Goal: Task Accomplishment & Management: Manage account settings

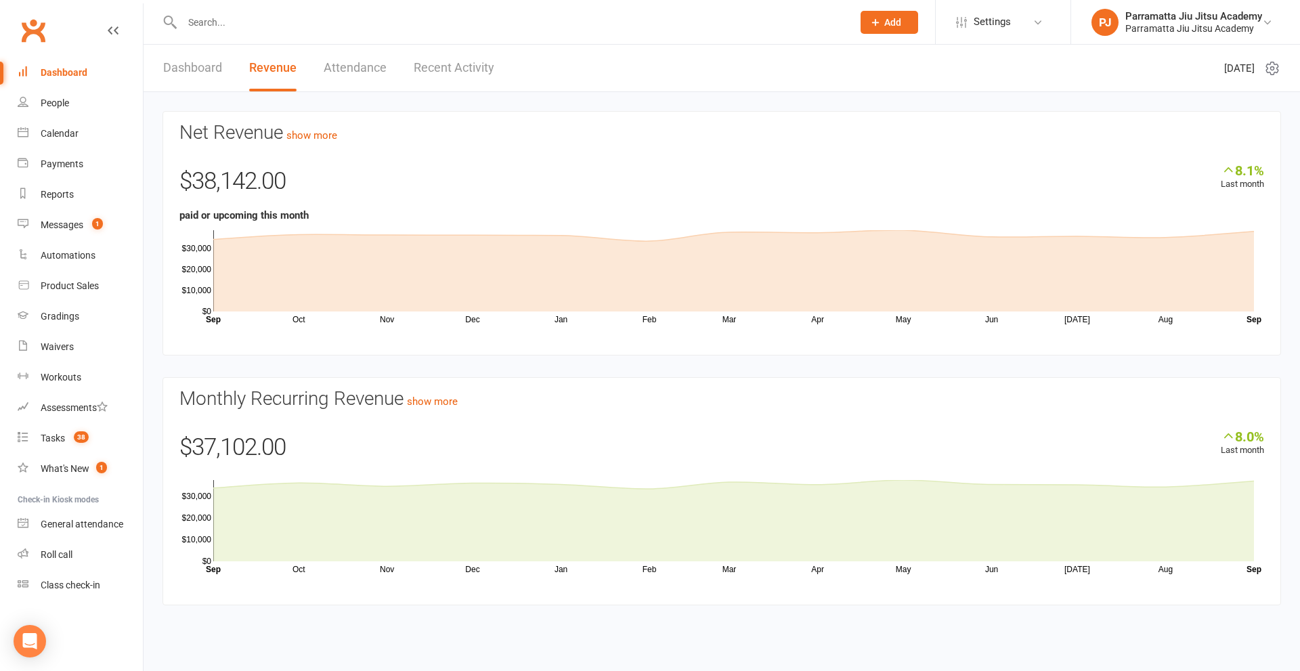
click at [81, 66] on link "Dashboard" at bounding box center [80, 73] width 125 height 30
click at [68, 74] on div "Dashboard" at bounding box center [64, 72] width 47 height 11
click at [56, 336] on link "Waivers" at bounding box center [80, 347] width 125 height 30
select select "100"
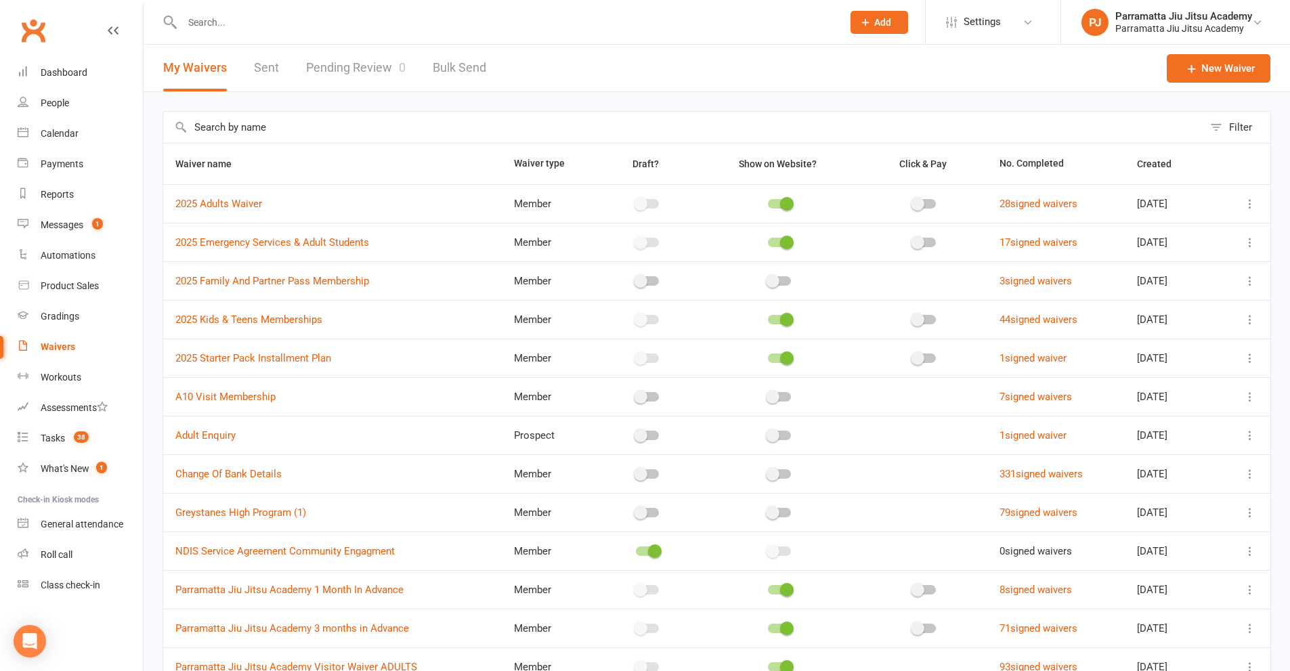
click at [375, 64] on link "Pending Review 0" at bounding box center [356, 68] width 100 height 47
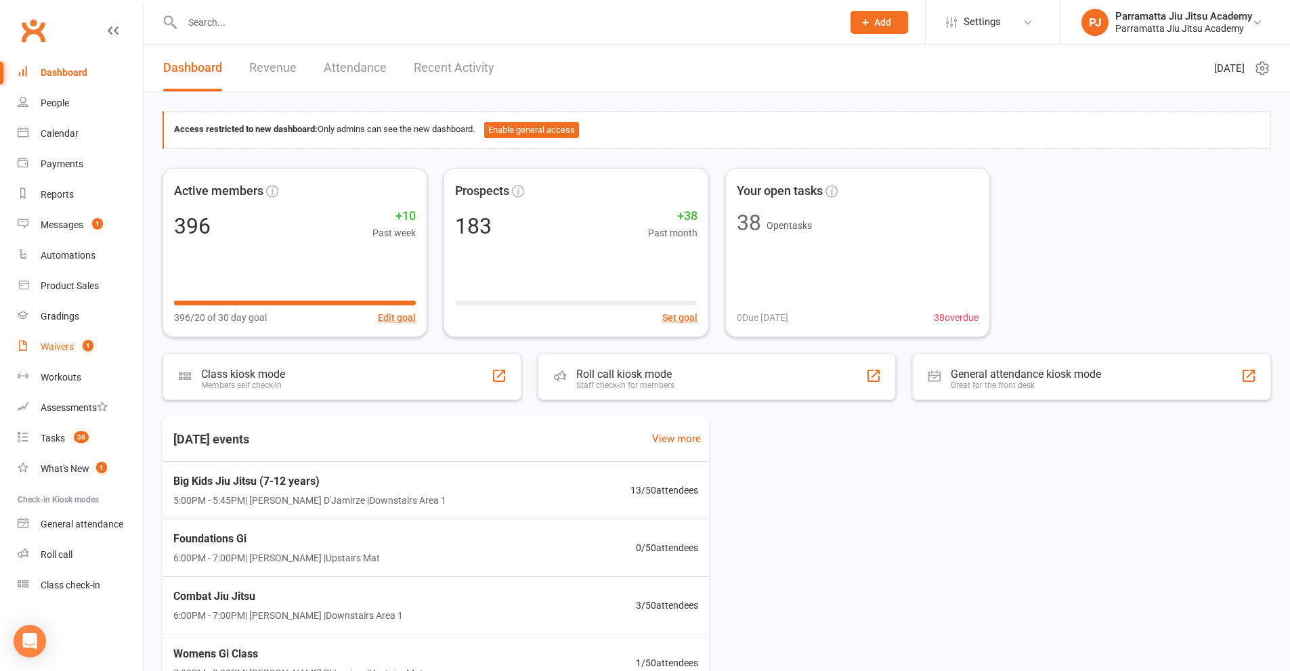
click at [72, 349] on div "Waivers" at bounding box center [57, 346] width 33 height 11
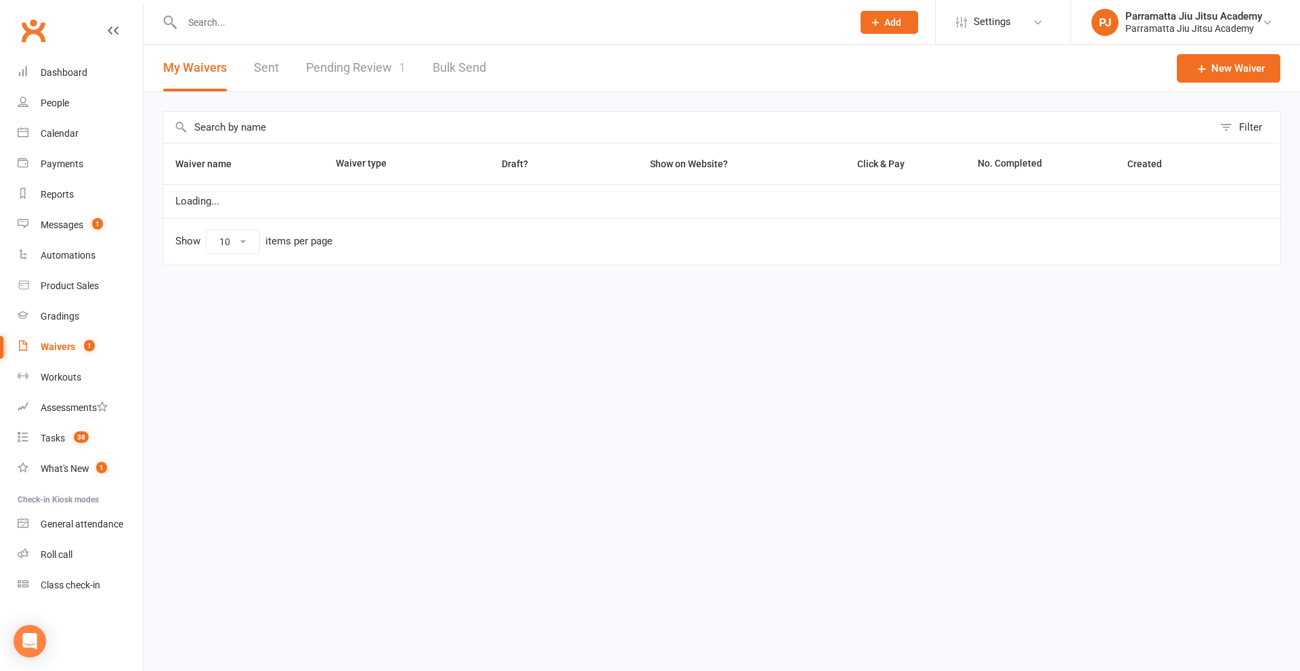
select select "100"
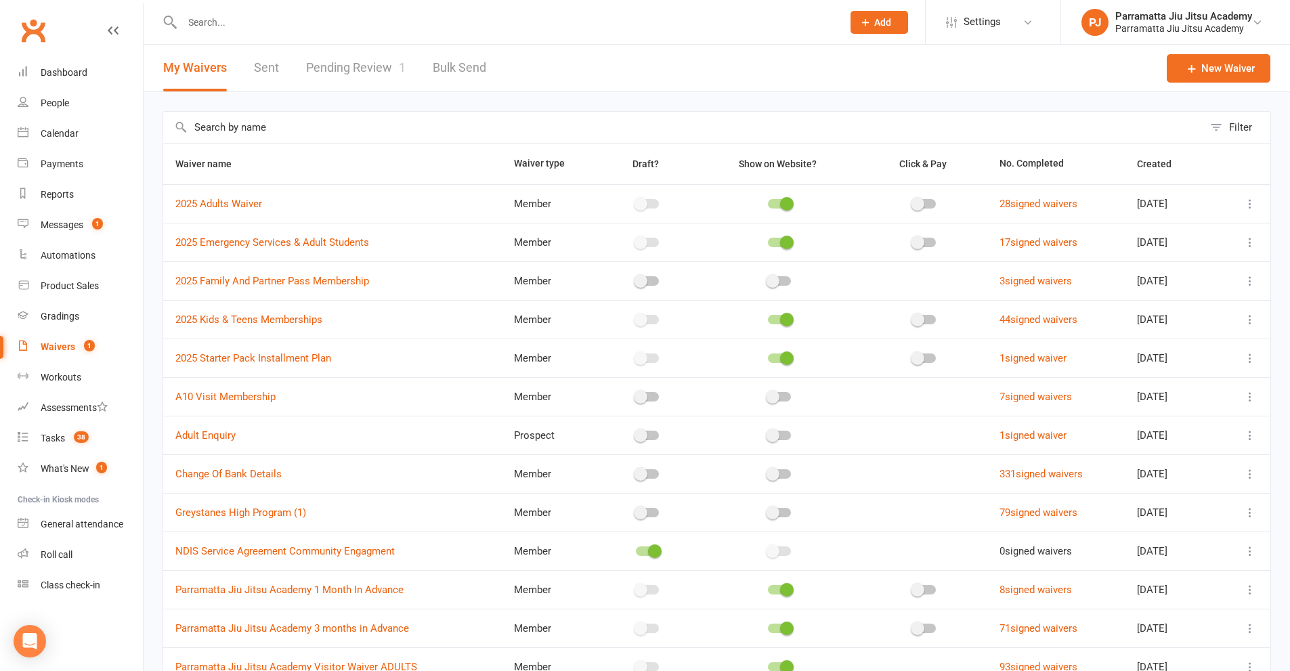
click at [375, 72] on link "Pending Review 1" at bounding box center [356, 68] width 100 height 47
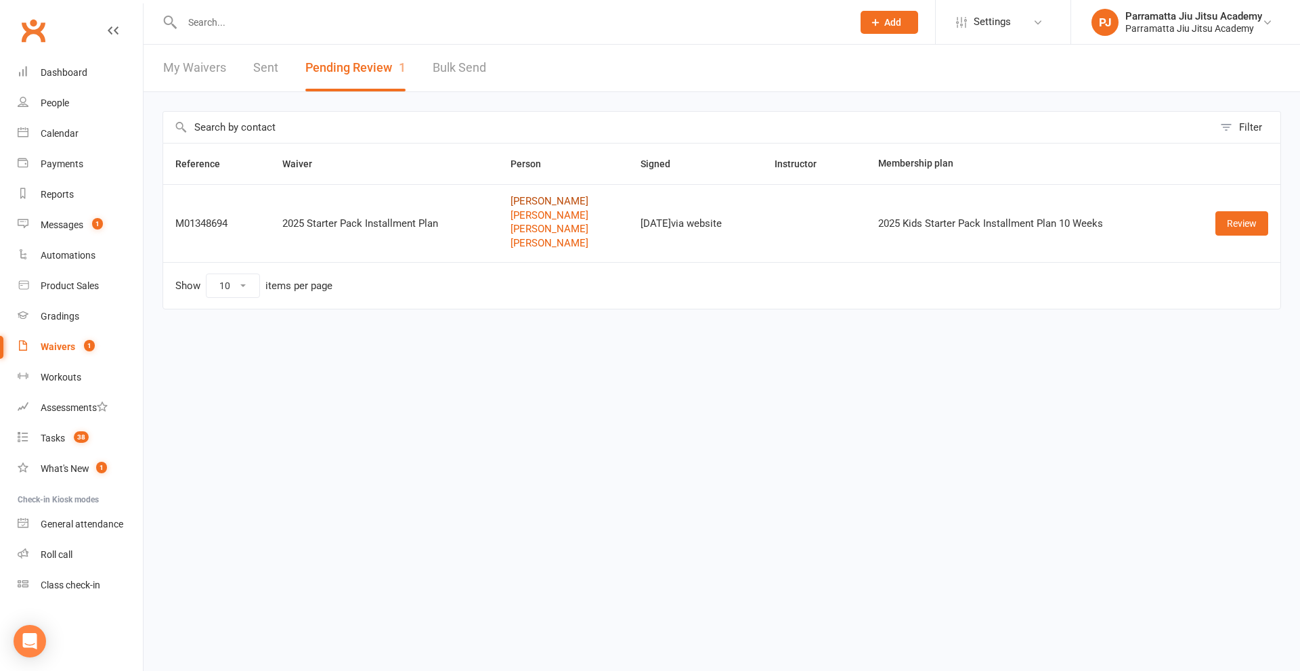
click at [510, 204] on link "Brittany Milller" at bounding box center [563, 202] width 106 height 12
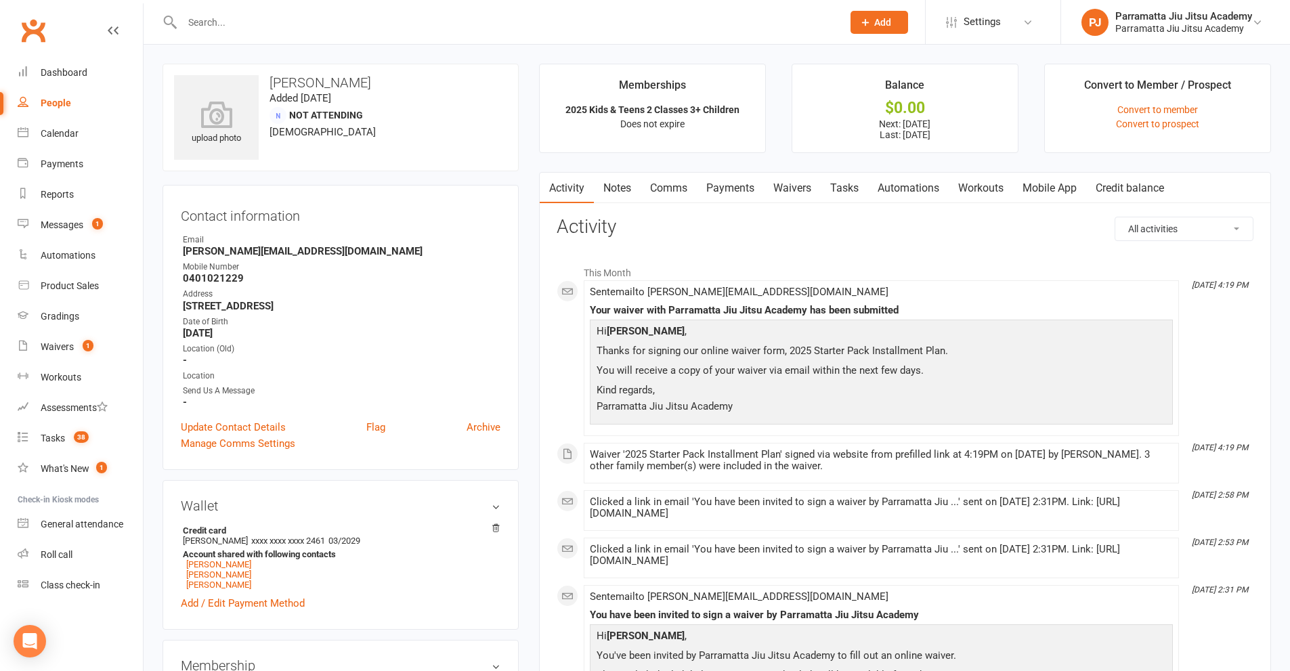
click at [735, 184] on link "Payments" at bounding box center [730, 188] width 67 height 31
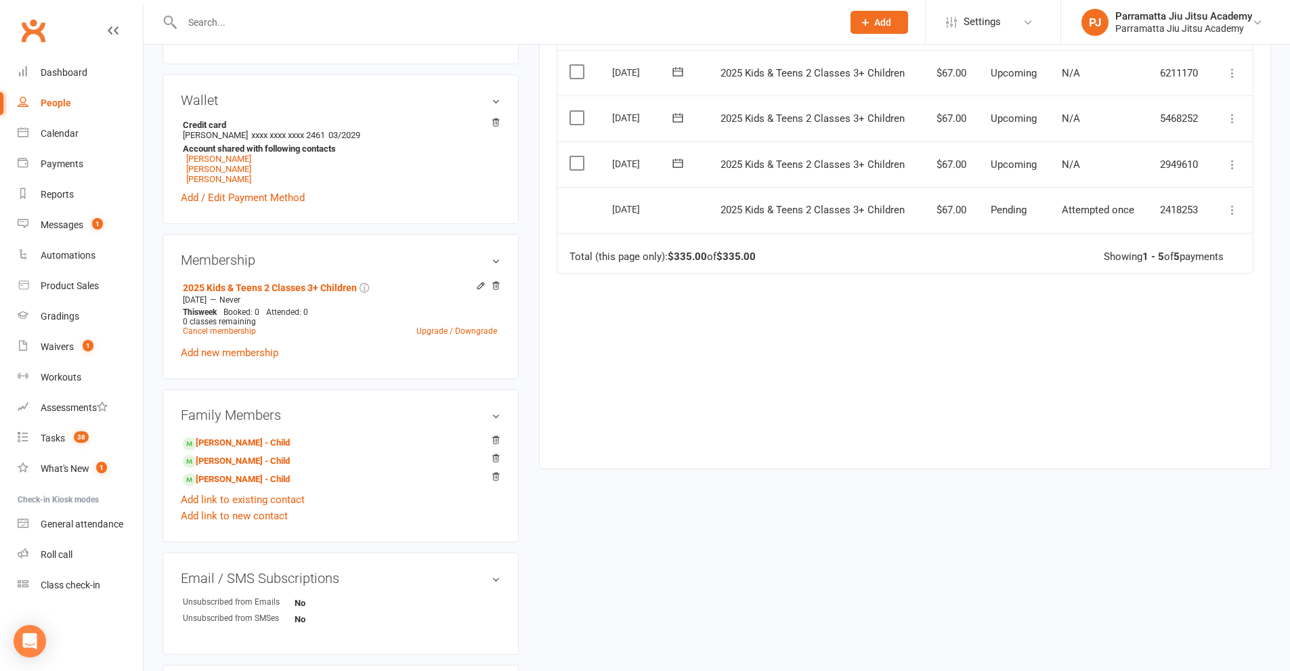
scroll to position [406, 0]
click at [63, 341] on link "Waivers 1" at bounding box center [80, 347] width 125 height 30
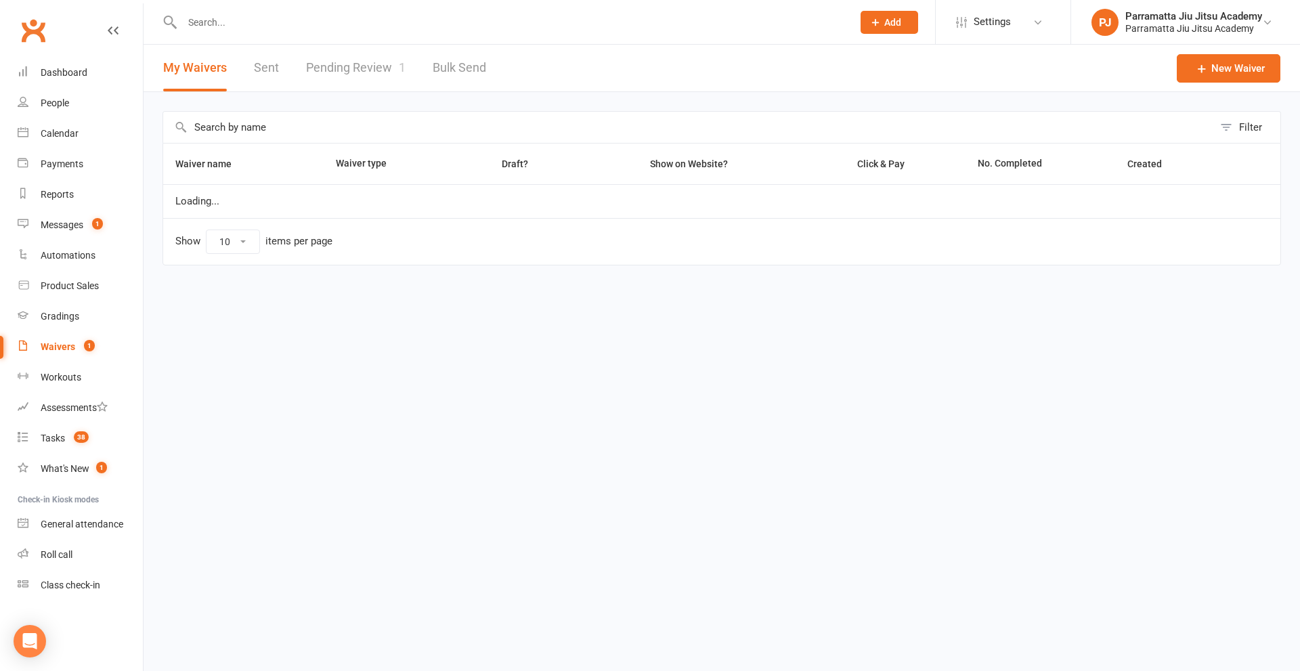
select select "100"
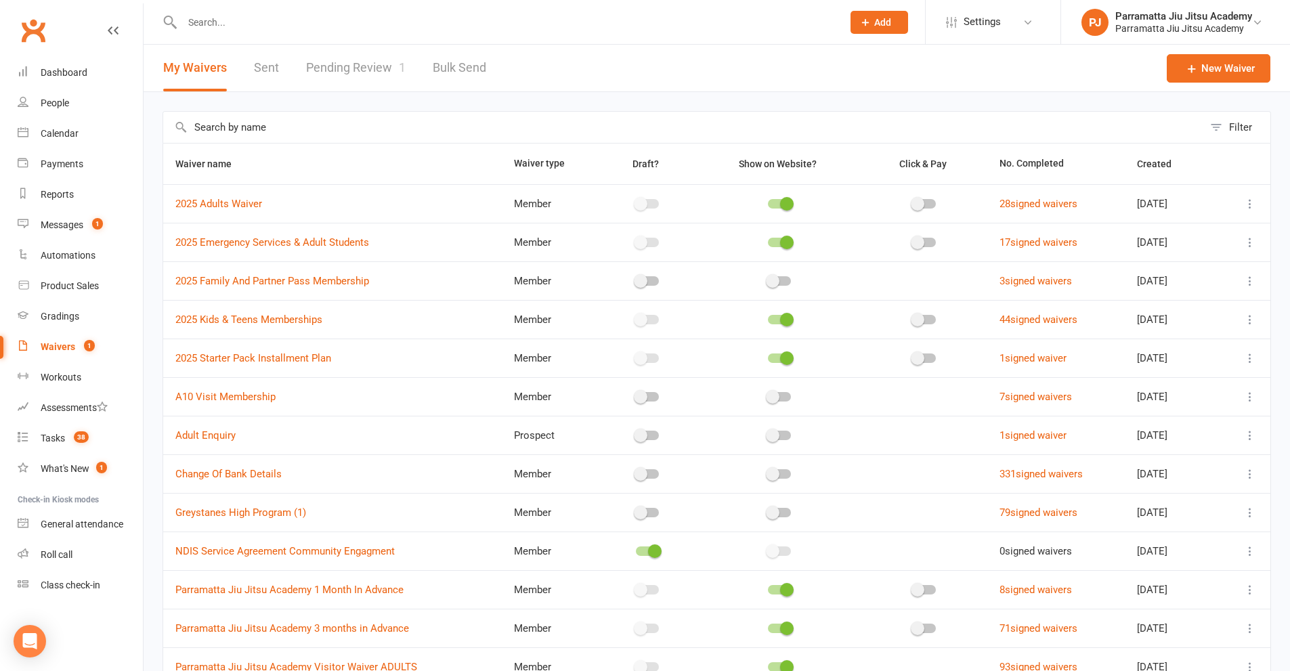
click at [366, 62] on link "Pending Review 1" at bounding box center [356, 68] width 100 height 47
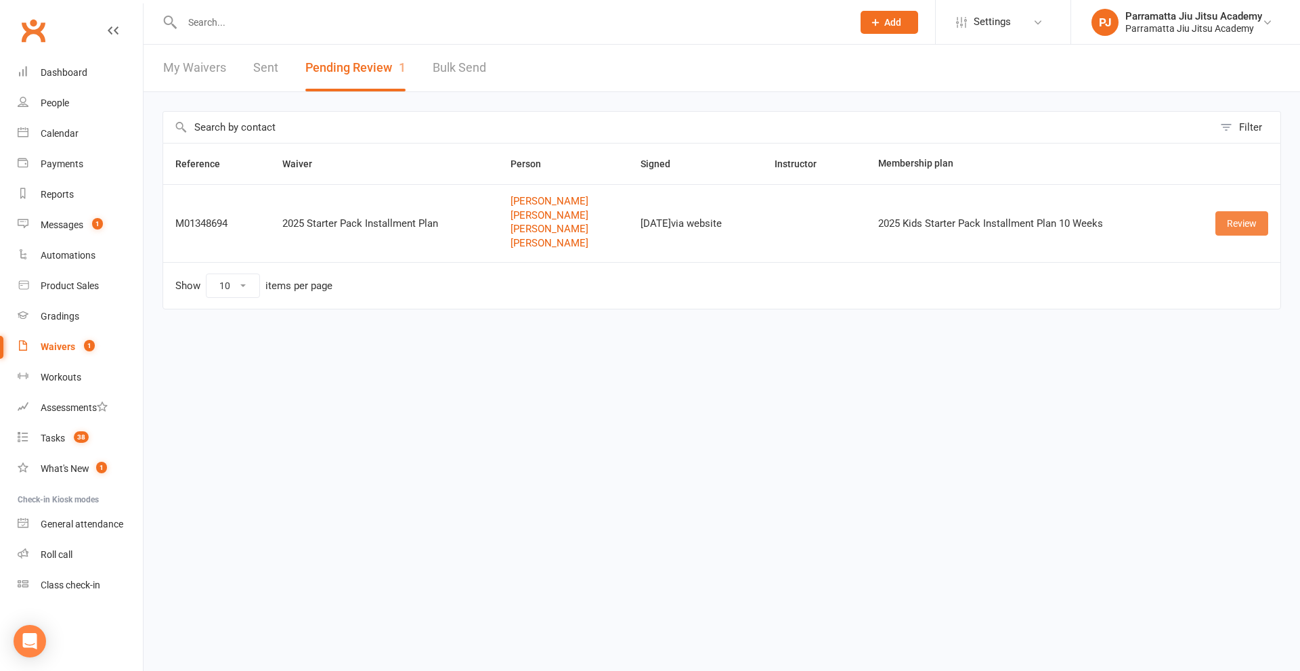
click at [1237, 229] on link "Review" at bounding box center [1241, 223] width 53 height 24
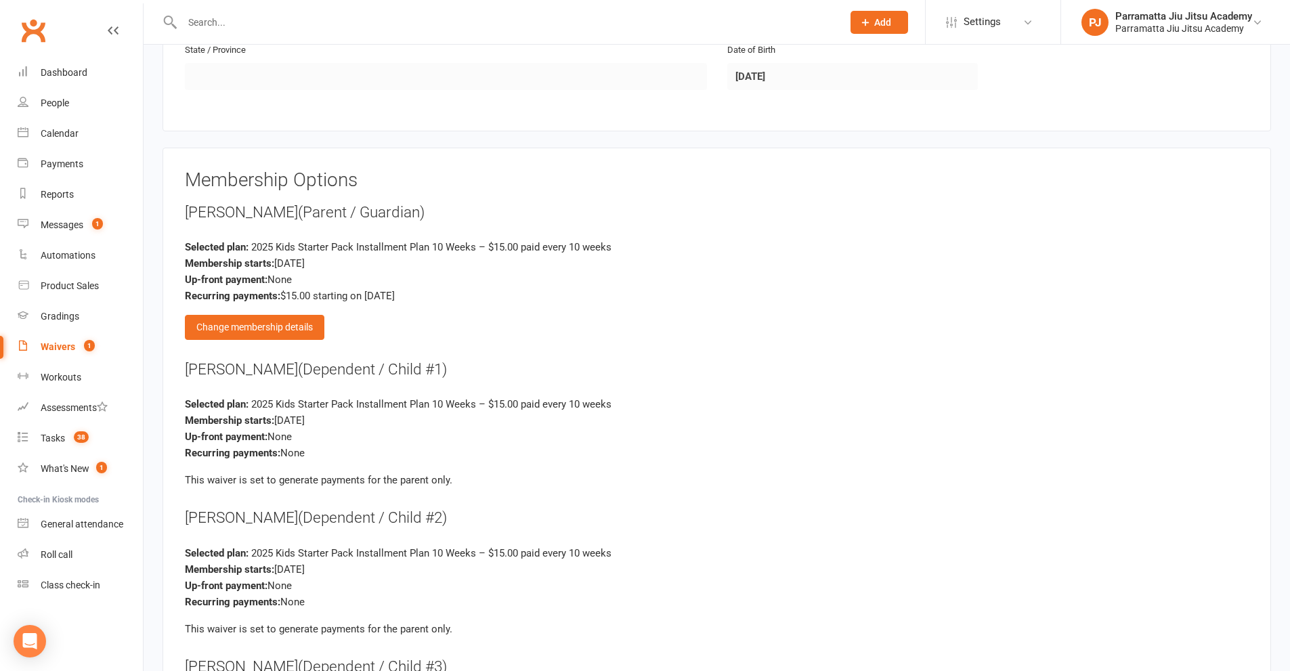
scroll to position [1896, 0]
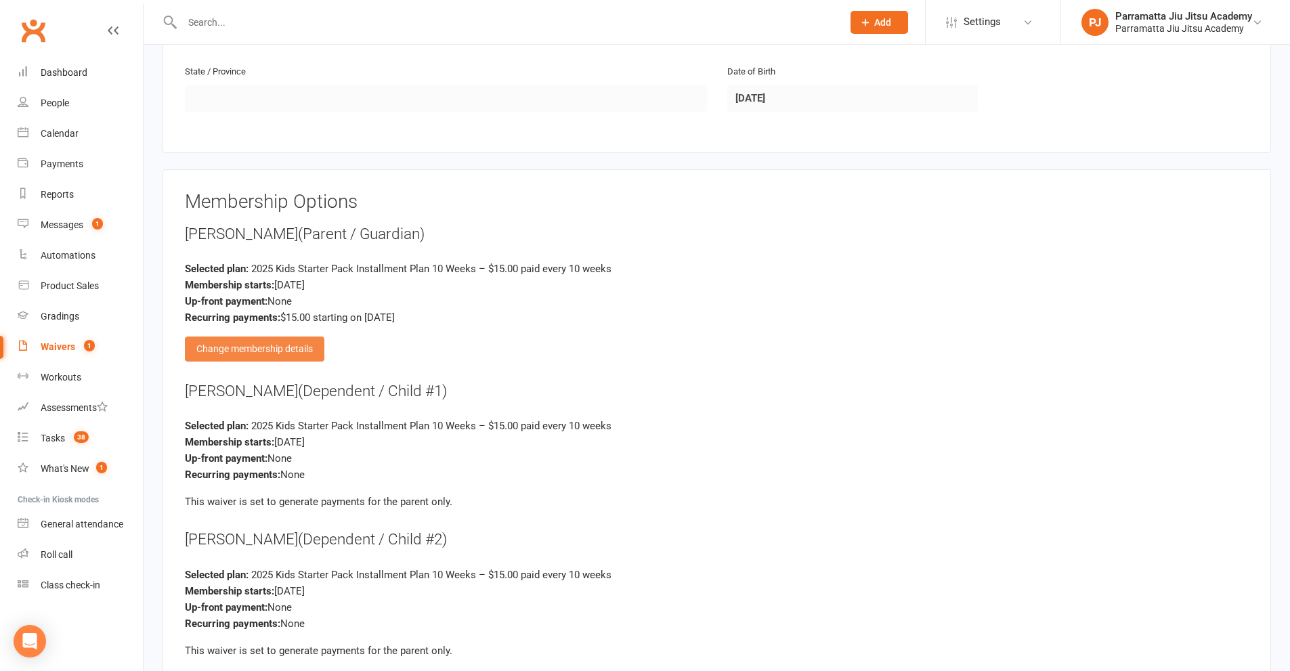
click at [263, 352] on div "Change membership details" at bounding box center [254, 348] width 139 height 24
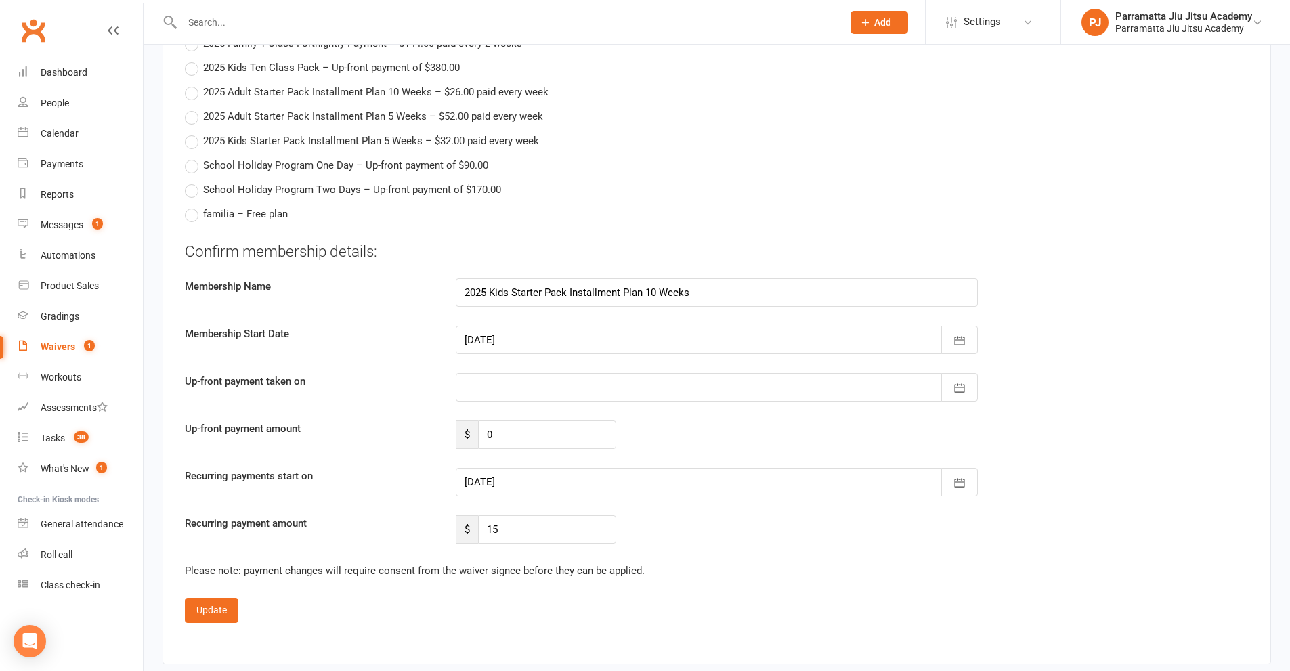
scroll to position [3182, 0]
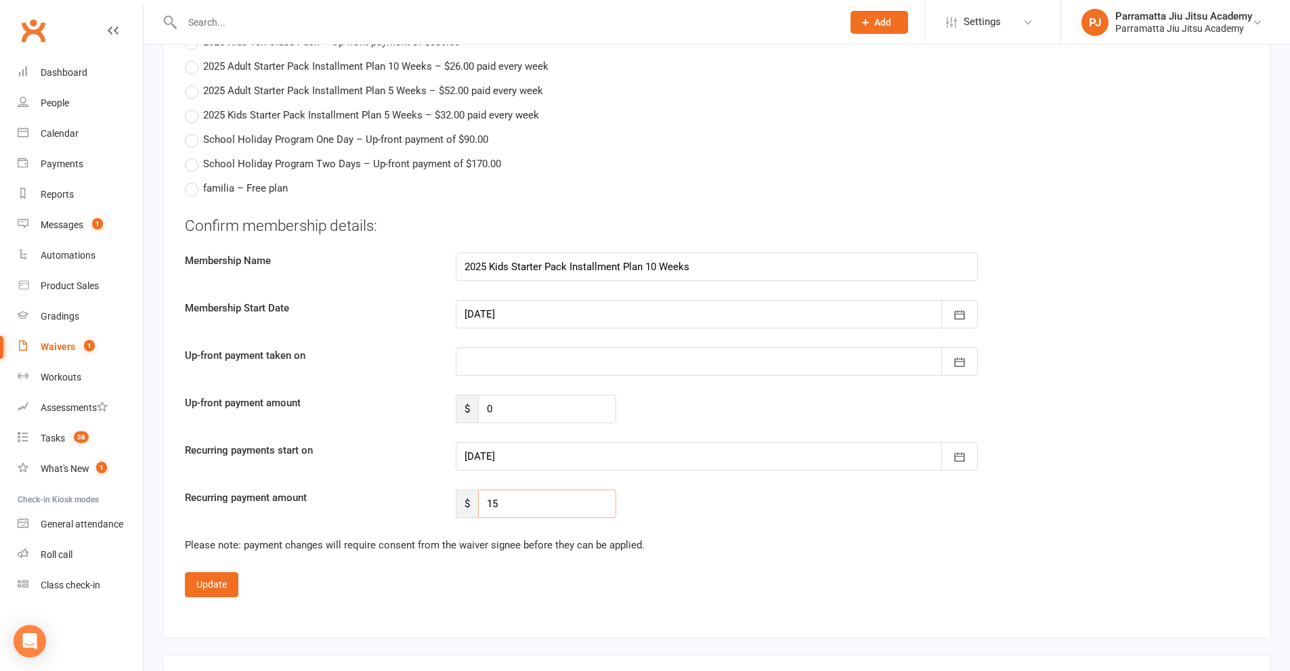
drag, startPoint x: 521, startPoint y: 506, endPoint x: 298, endPoint y: 523, distance: 224.1
click at [298, 523] on fieldset "Confirm membership details: Membership Name 2025 Kids Starter Pack Installment …" at bounding box center [717, 406] width 1064 height 382
type input "45"
click at [962, 447] on button "button" at bounding box center [959, 456] width 37 height 28
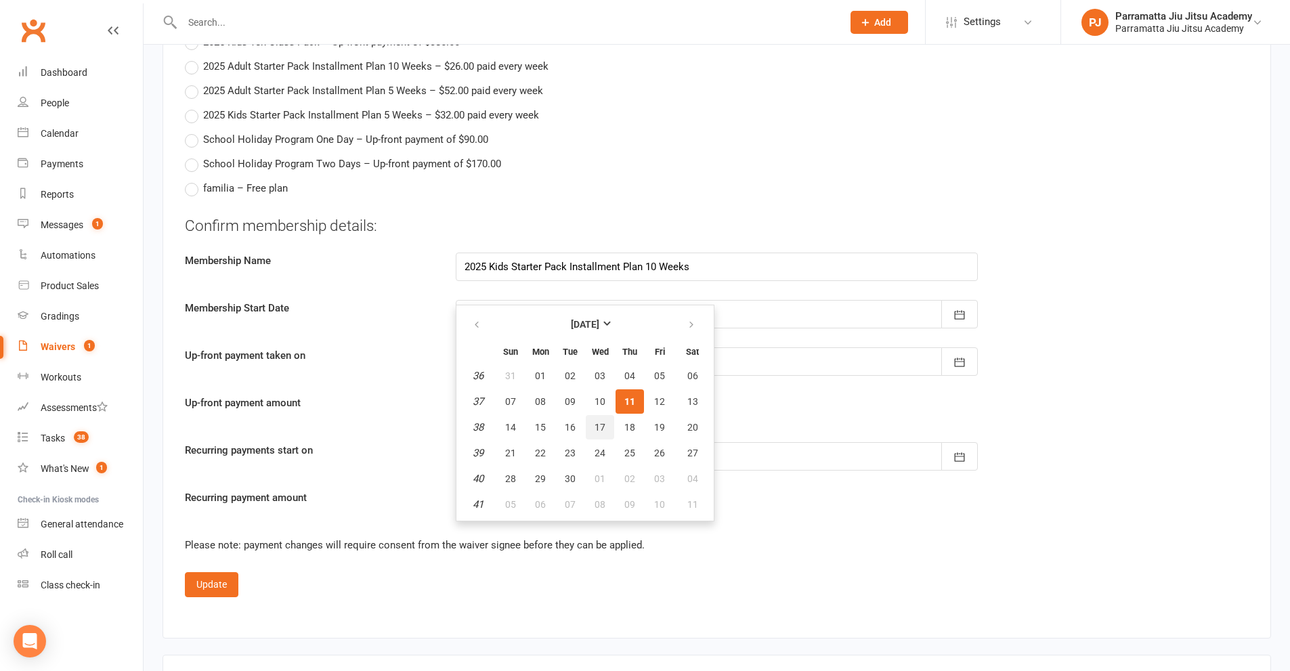
click at [602, 427] on span "17" at bounding box center [599, 427] width 11 height 11
type input "17 Sep 2025"
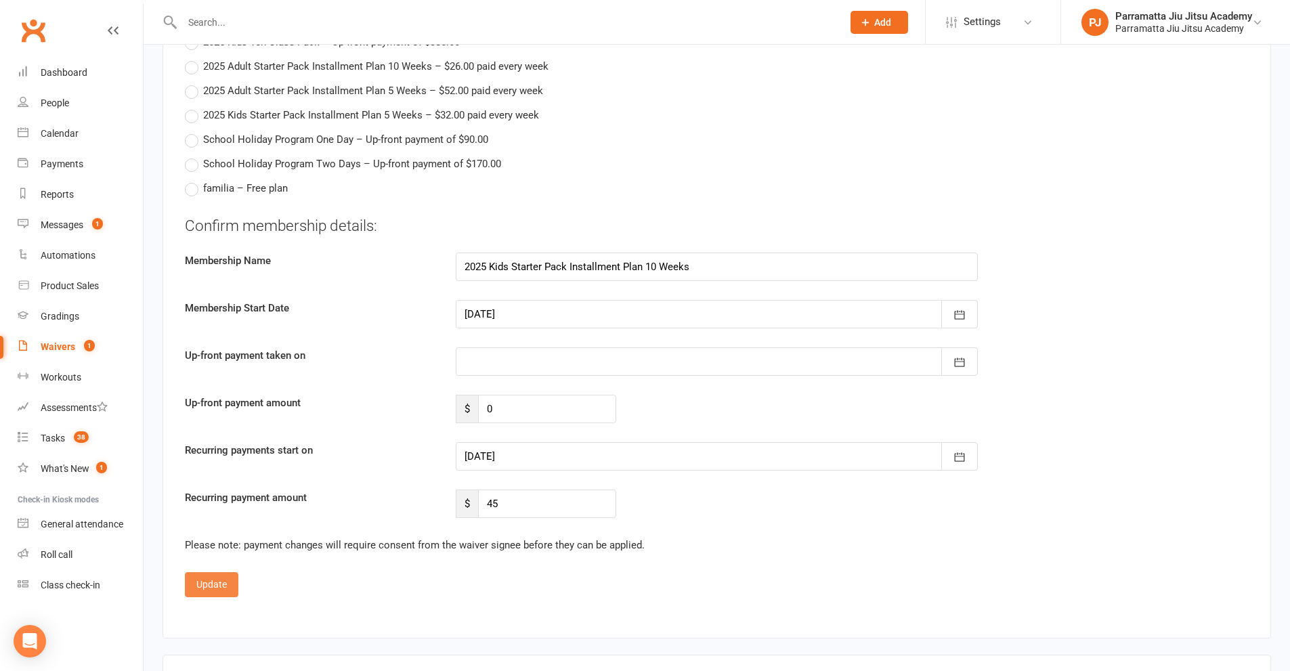
click at [205, 588] on button "Update" at bounding box center [211, 584] width 53 height 24
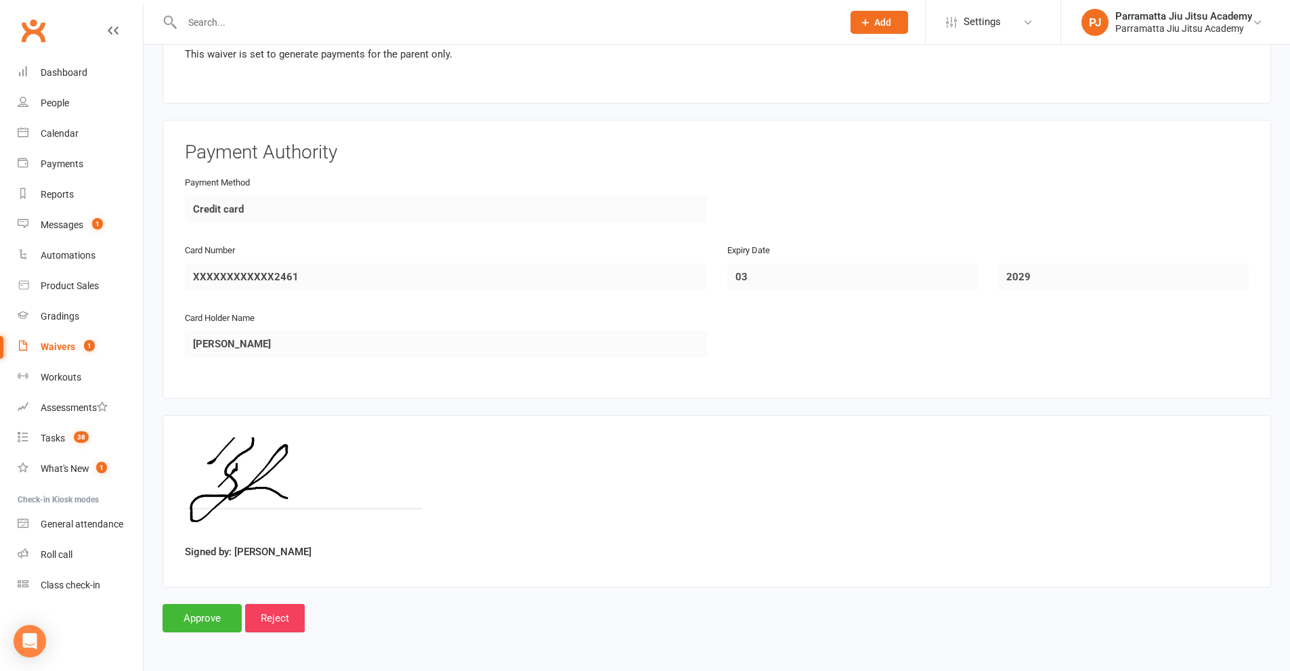
scroll to position [2640, 0]
click at [198, 619] on input "Approve" at bounding box center [201, 618] width 79 height 28
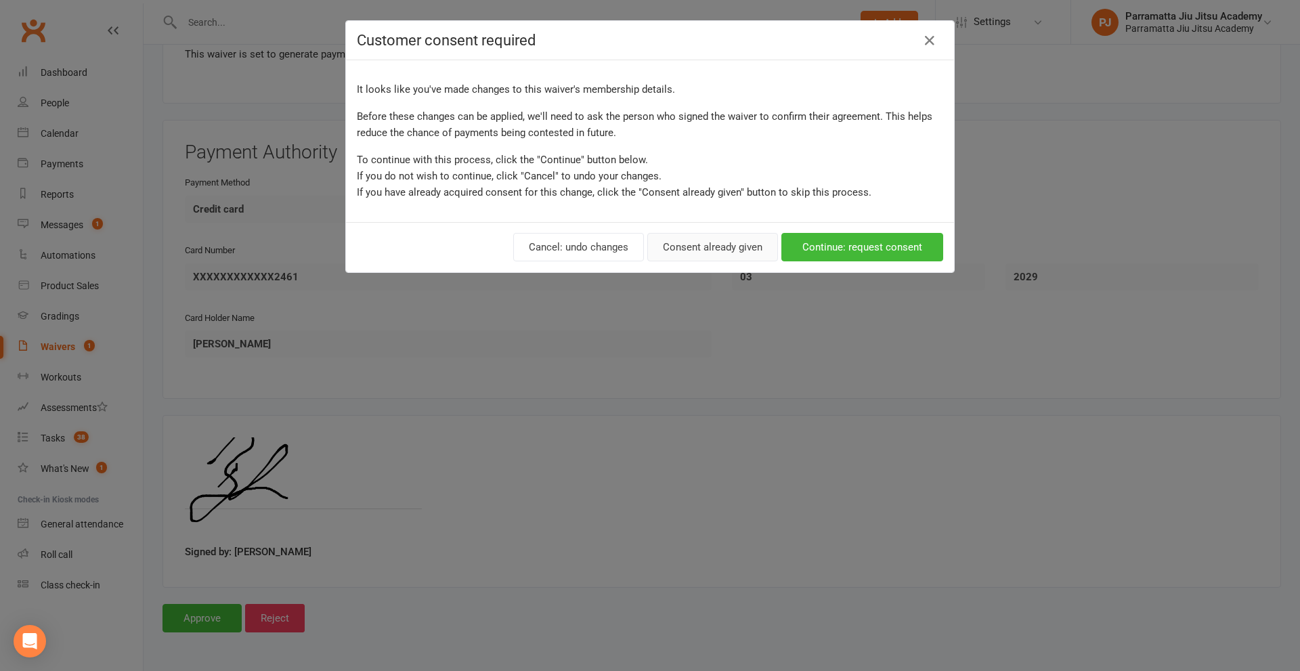
click at [718, 251] on button "Consent already given" at bounding box center [712, 247] width 131 height 28
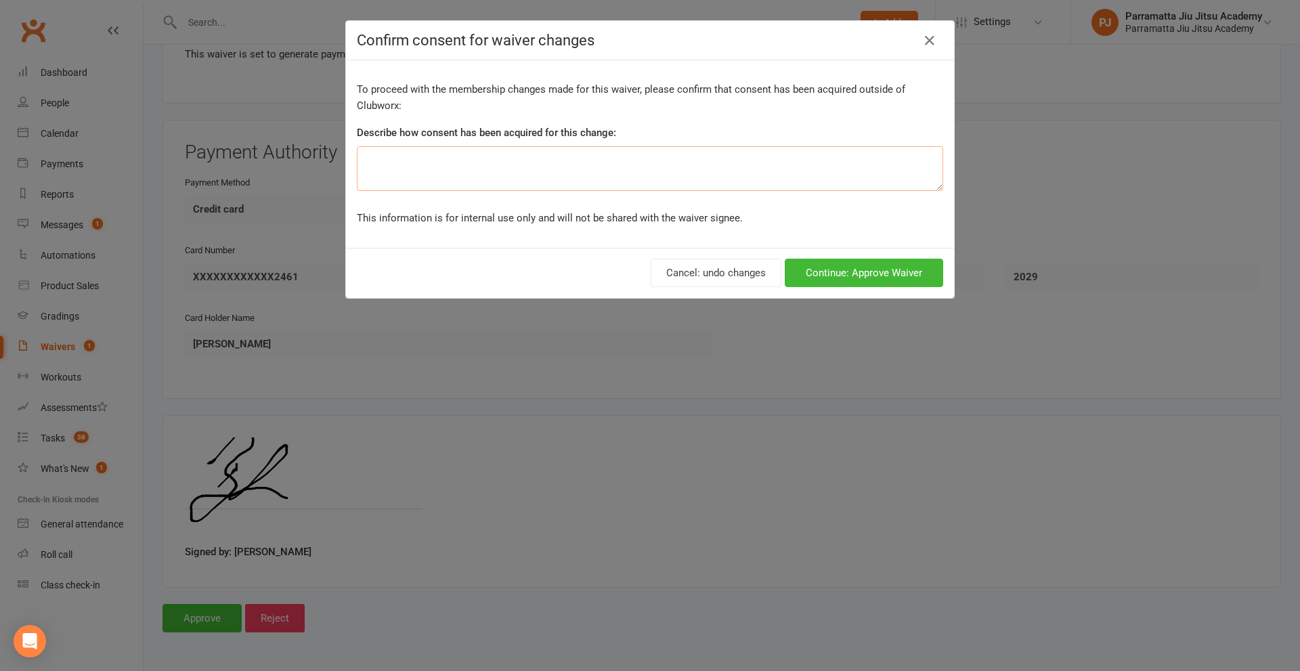
click at [460, 176] on textarea at bounding box center [650, 168] width 586 height 45
type textarea "email"
click at [896, 264] on button "Continue: Approve Waiver" at bounding box center [864, 273] width 158 height 28
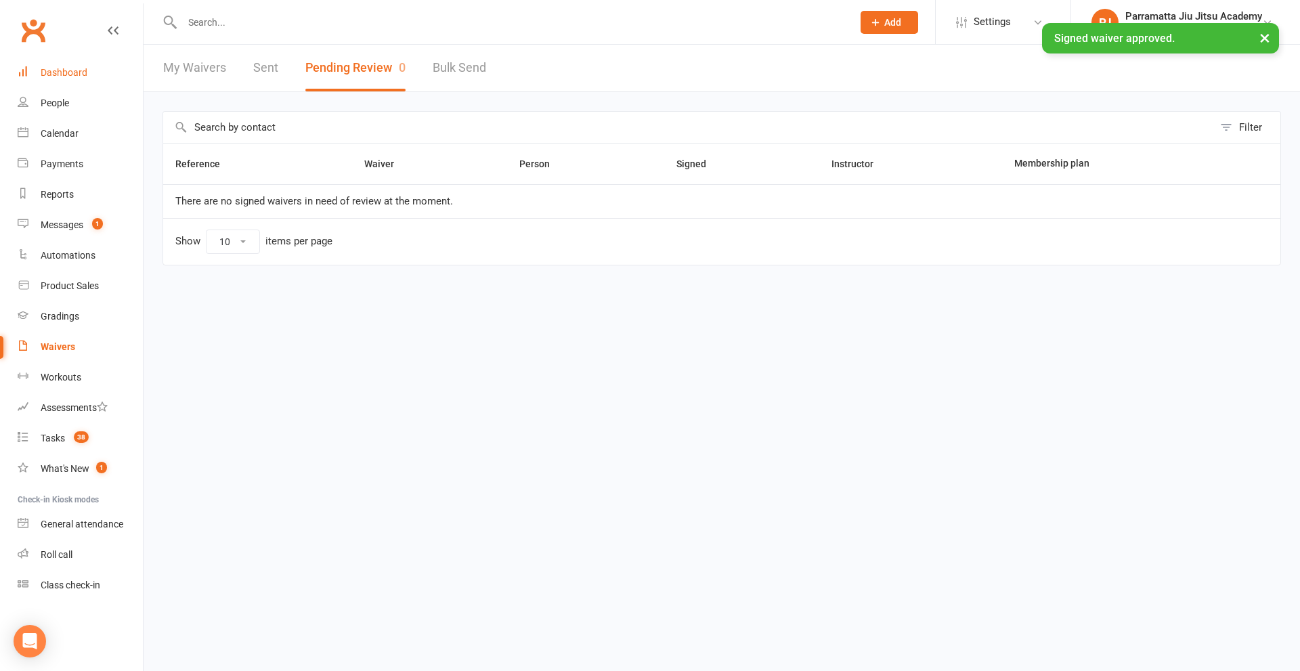
drag, startPoint x: 75, startPoint y: 70, endPoint x: 187, endPoint y: 88, distance: 113.2
click at [74, 70] on div "Dashboard" at bounding box center [64, 72] width 47 height 11
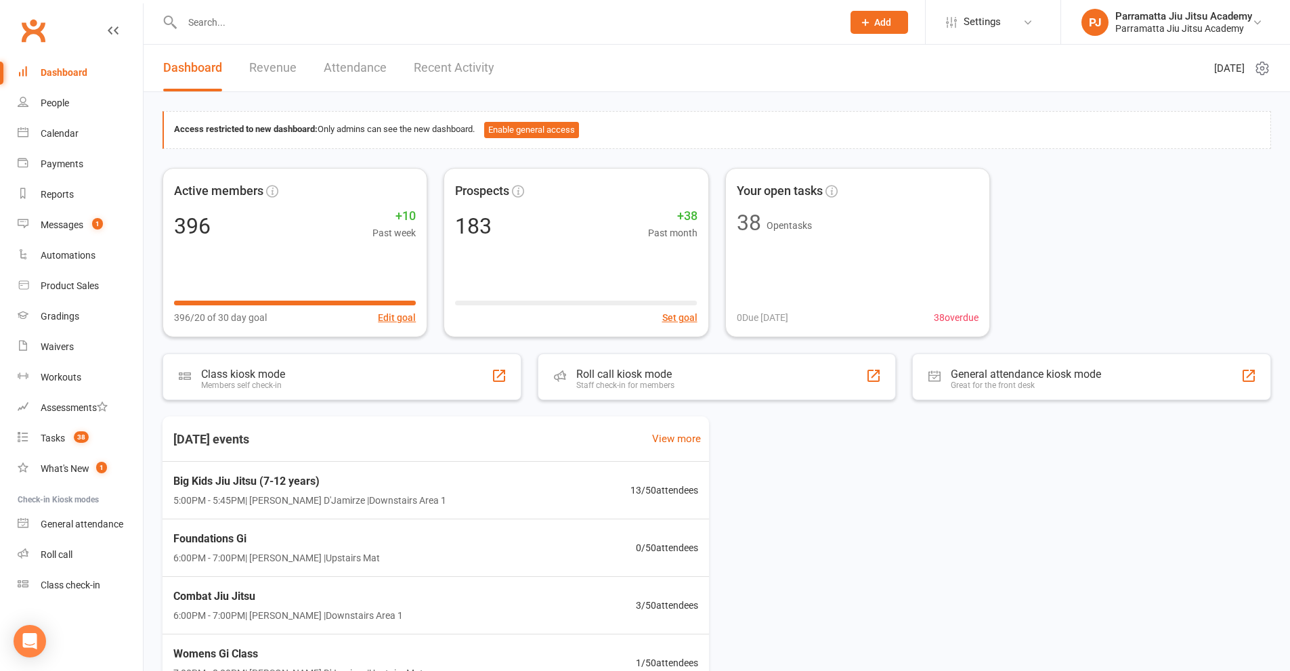
drag, startPoint x: 61, startPoint y: 76, endPoint x: 351, endPoint y: 89, distance: 290.8
click at [61, 74] on div "Dashboard" at bounding box center [64, 72] width 47 height 11
click at [79, 284] on div "Product Sales" at bounding box center [70, 285] width 58 height 11
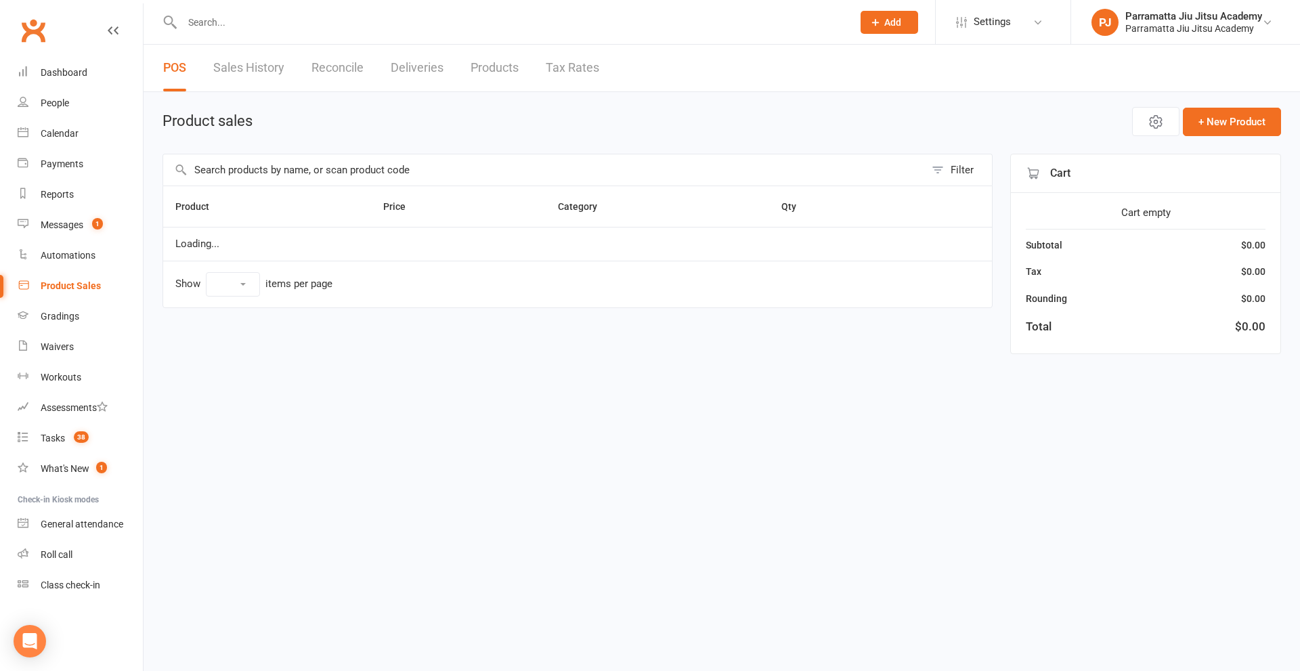
select select "10"
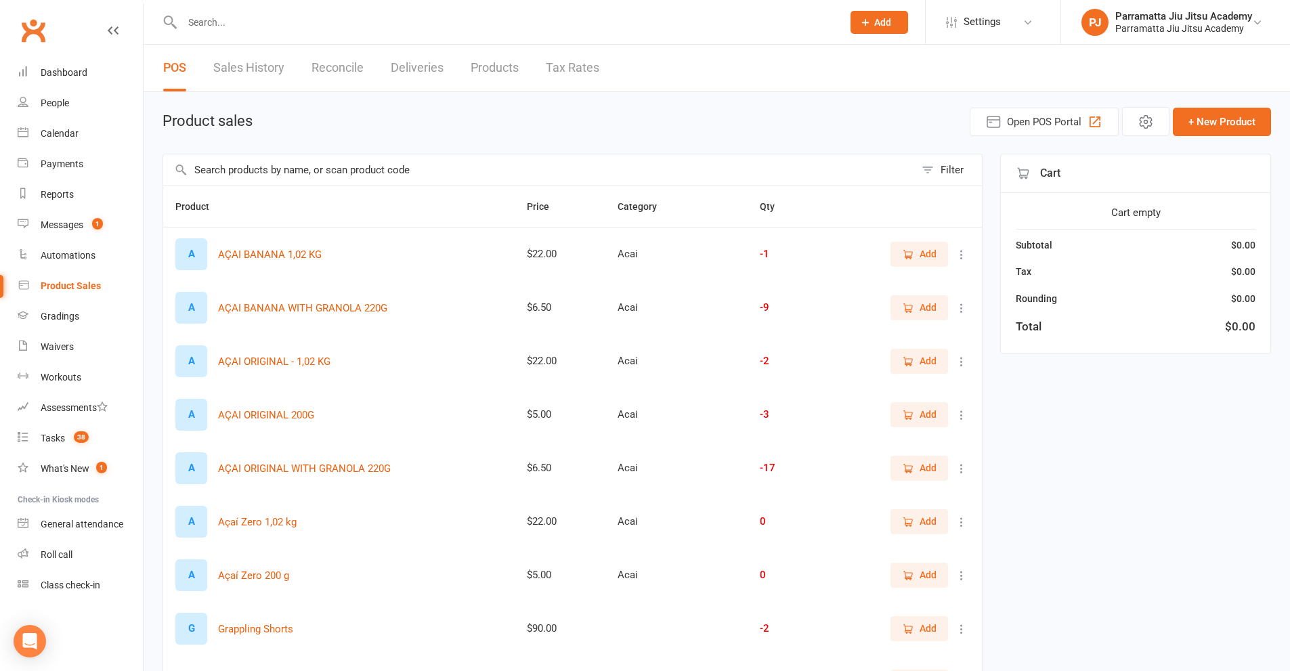
click at [454, 165] on input "text" at bounding box center [539, 169] width 752 height 31
type input "p"
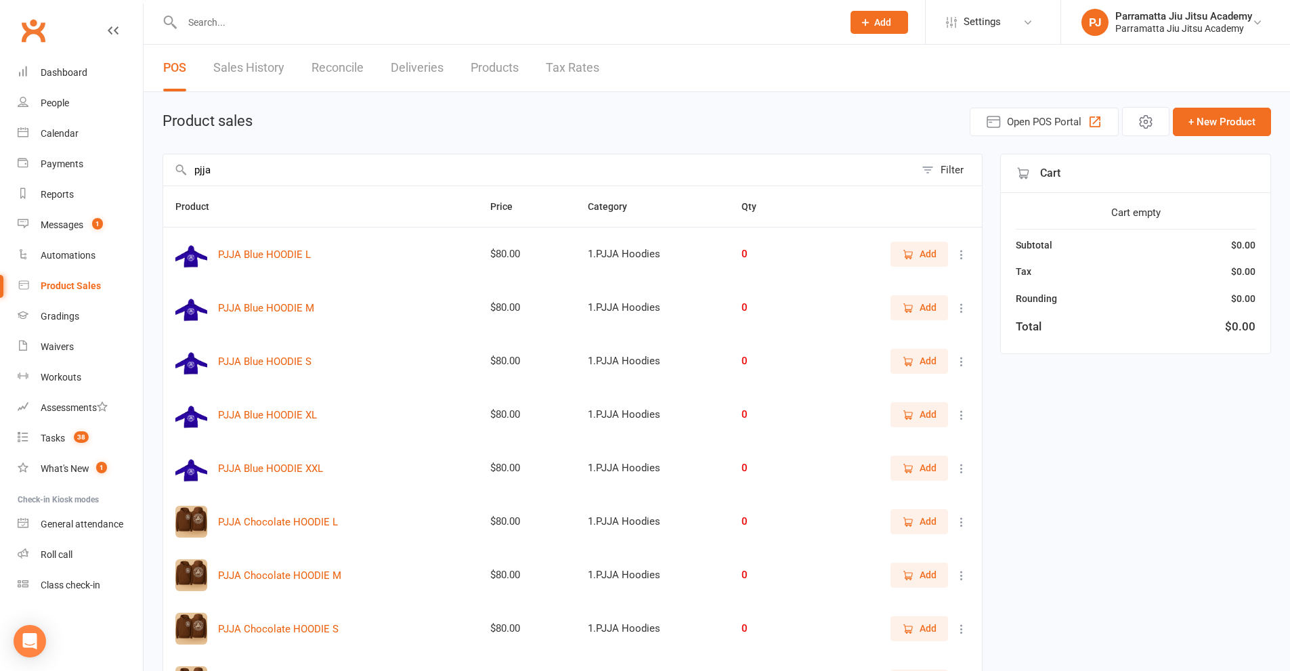
drag, startPoint x: 257, startPoint y: 168, endPoint x: 0, endPoint y: 185, distance: 257.2
click at [0, 183] on ui-view "Prospect Member Non-attending contact Class / event Appointment Grading event T…" at bounding box center [645, 425] width 1290 height 844
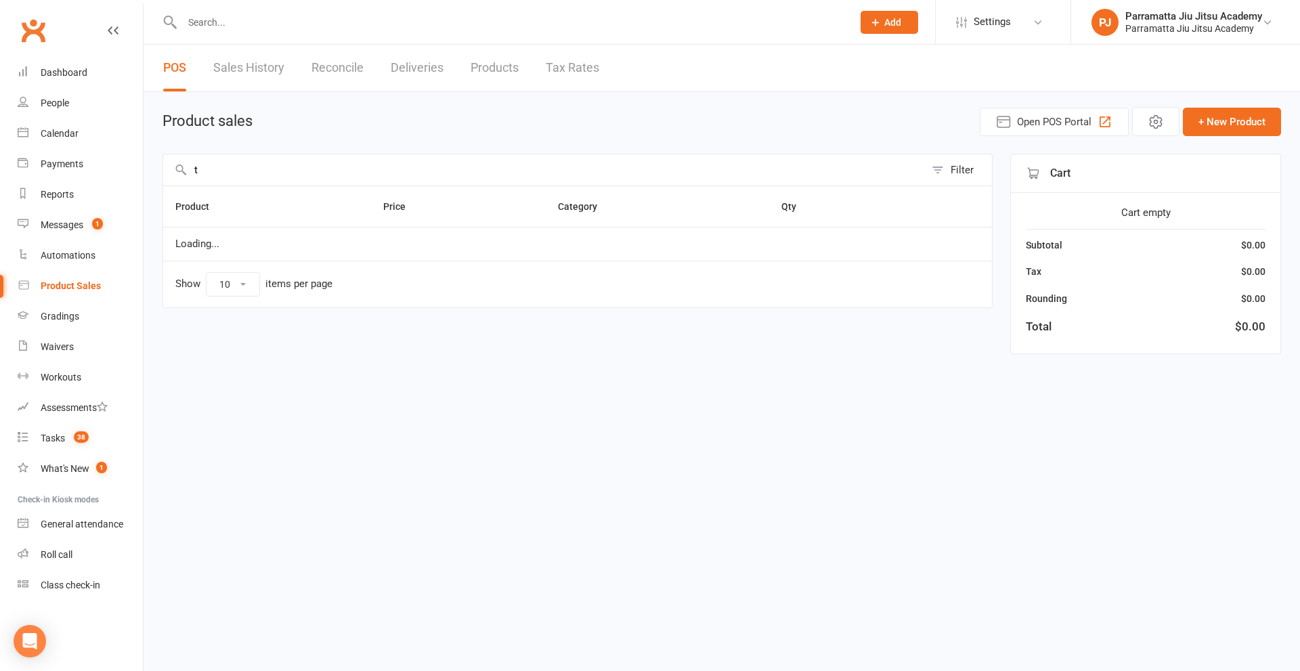
type input "t"
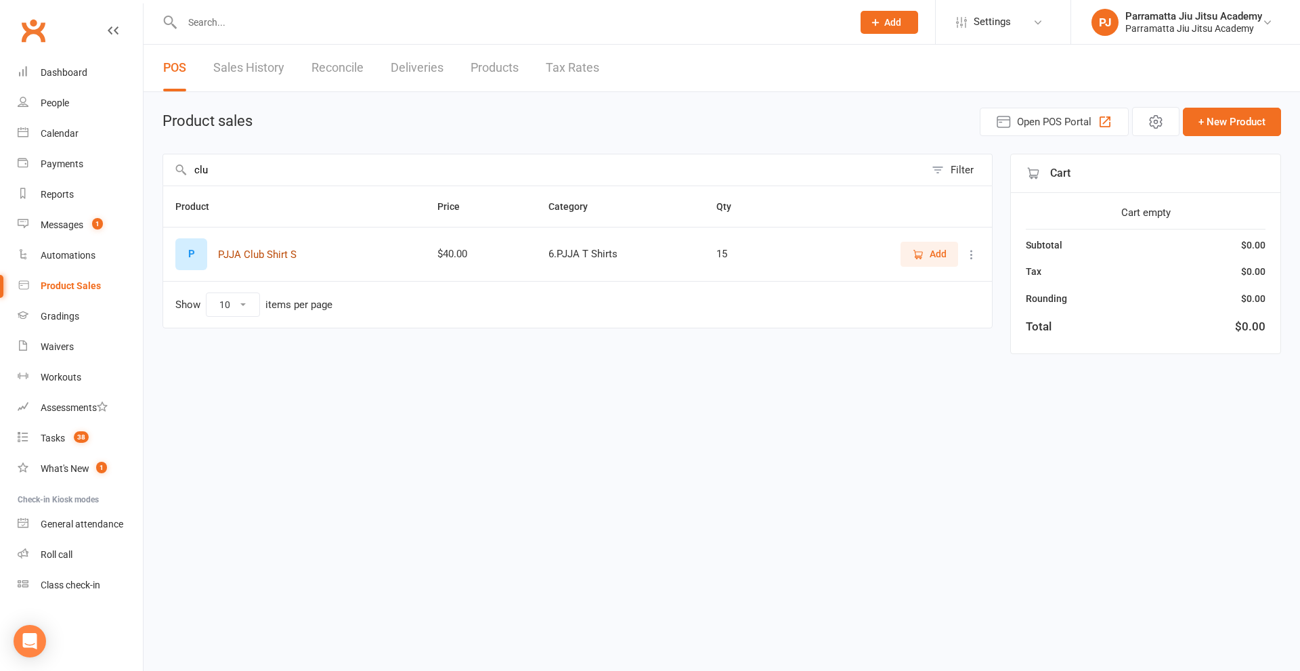
type input "clu"
click at [271, 254] on button "PJJA Club Shirt S" at bounding box center [257, 254] width 79 height 16
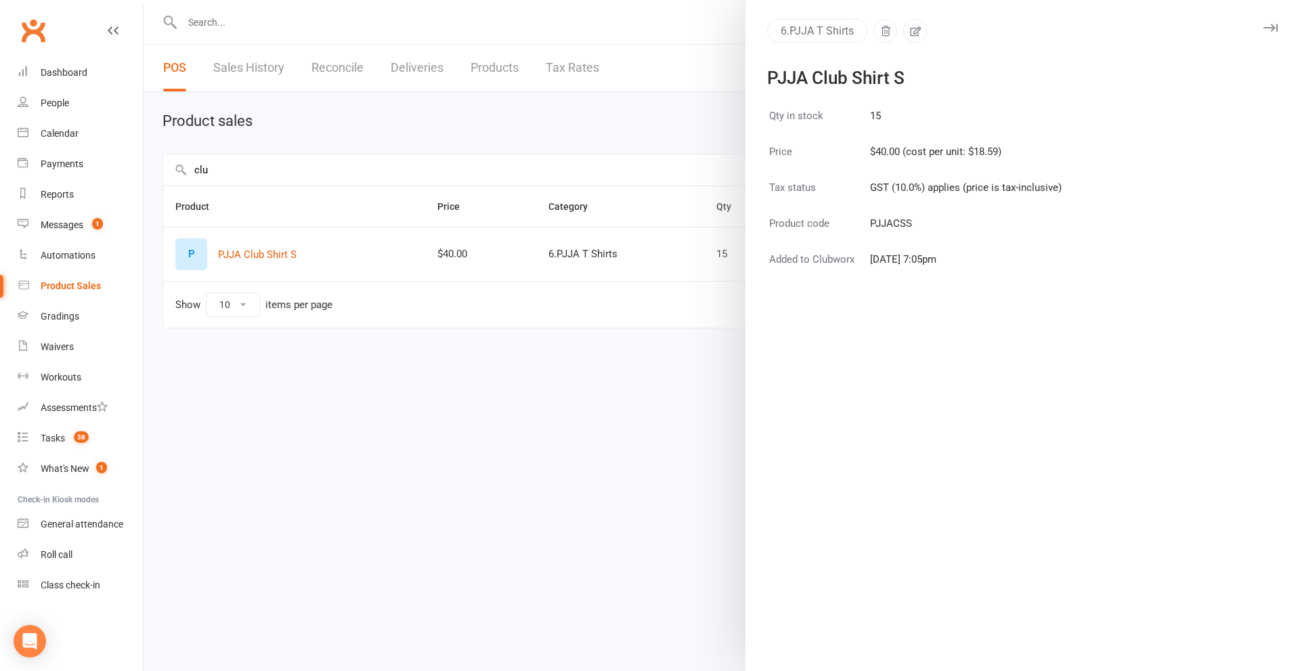
click at [1263, 28] on icon "button" at bounding box center [1270, 28] width 14 height 8
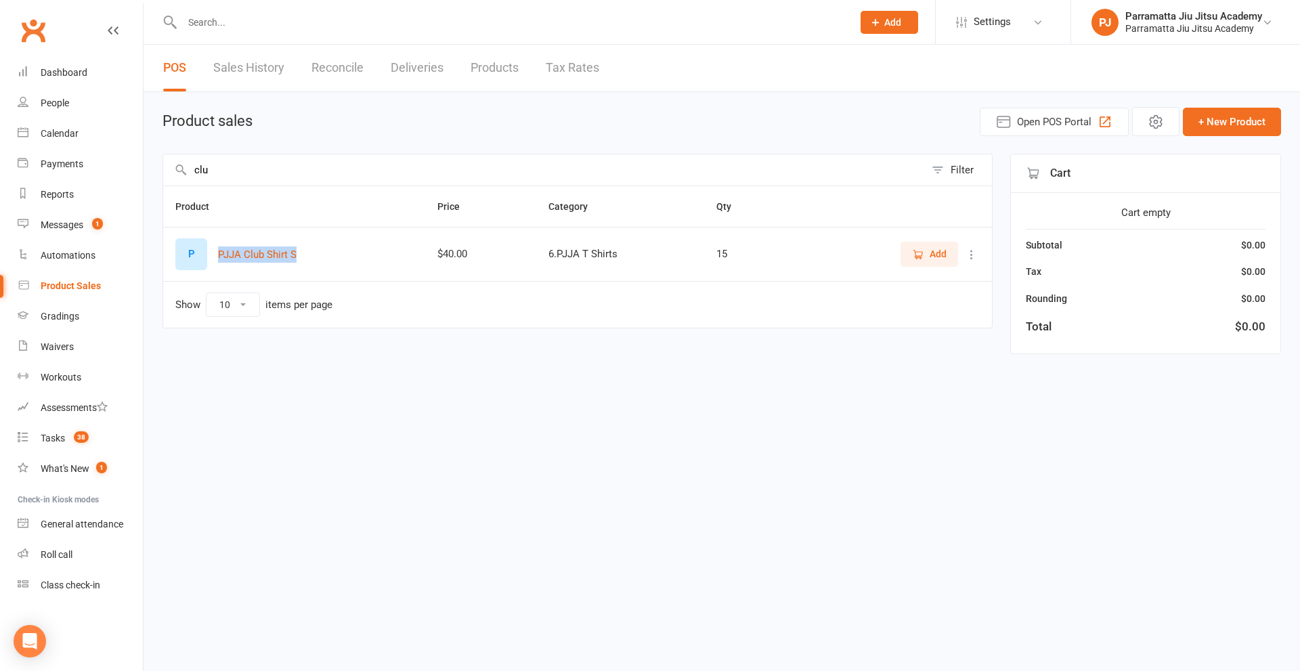
drag, startPoint x: 318, startPoint y: 258, endPoint x: 217, endPoint y: 261, distance: 100.2
click at [214, 261] on div "P PJJA Club Shirt S" at bounding box center [294, 254] width 238 height 32
copy button "PJJA Club Shirt S"
click at [626, 354] on div "clu Filter Product Price Category Qty P PJJA Club Shirt S $40.00 6.PJJA T Shirt…" at bounding box center [577, 254] width 830 height 200
drag, startPoint x: 284, startPoint y: 252, endPoint x: 687, endPoint y: 463, distance: 454.9
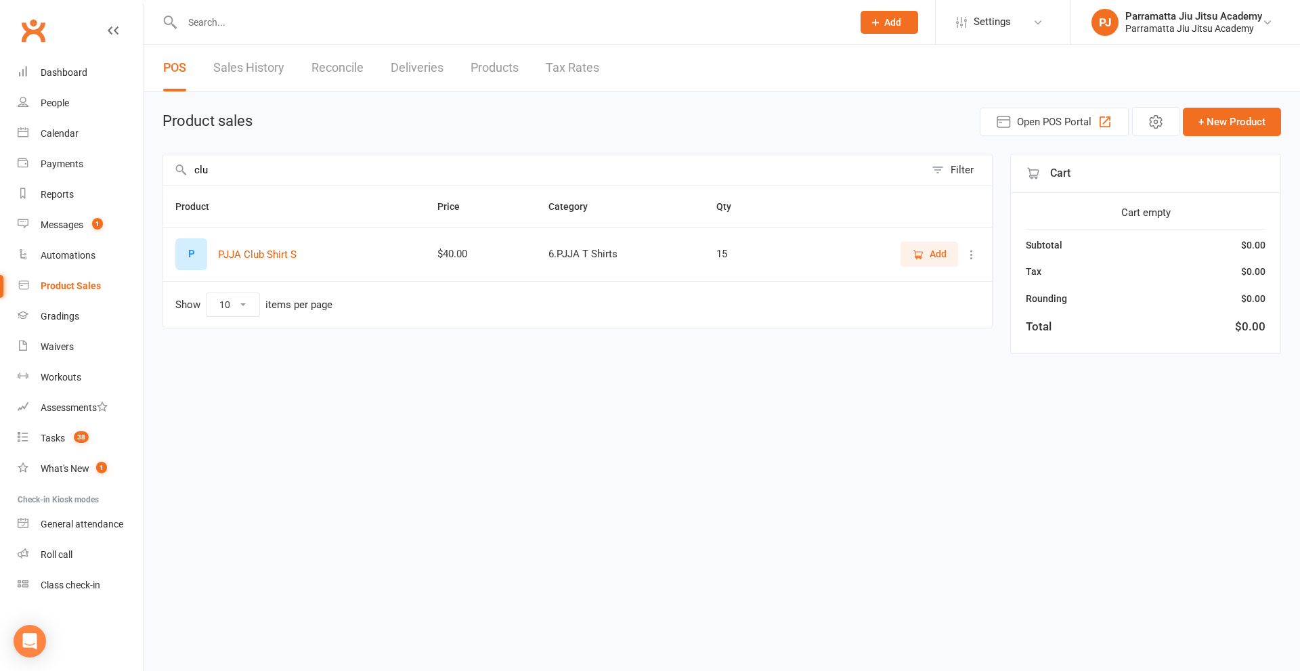
click at [687, 392] on html "Prospect Member Non-attending contact Class / event Appointment Grading event T…" at bounding box center [650, 196] width 1300 height 392
click at [270, 257] on button "PJJA Club Shirt S" at bounding box center [257, 254] width 79 height 16
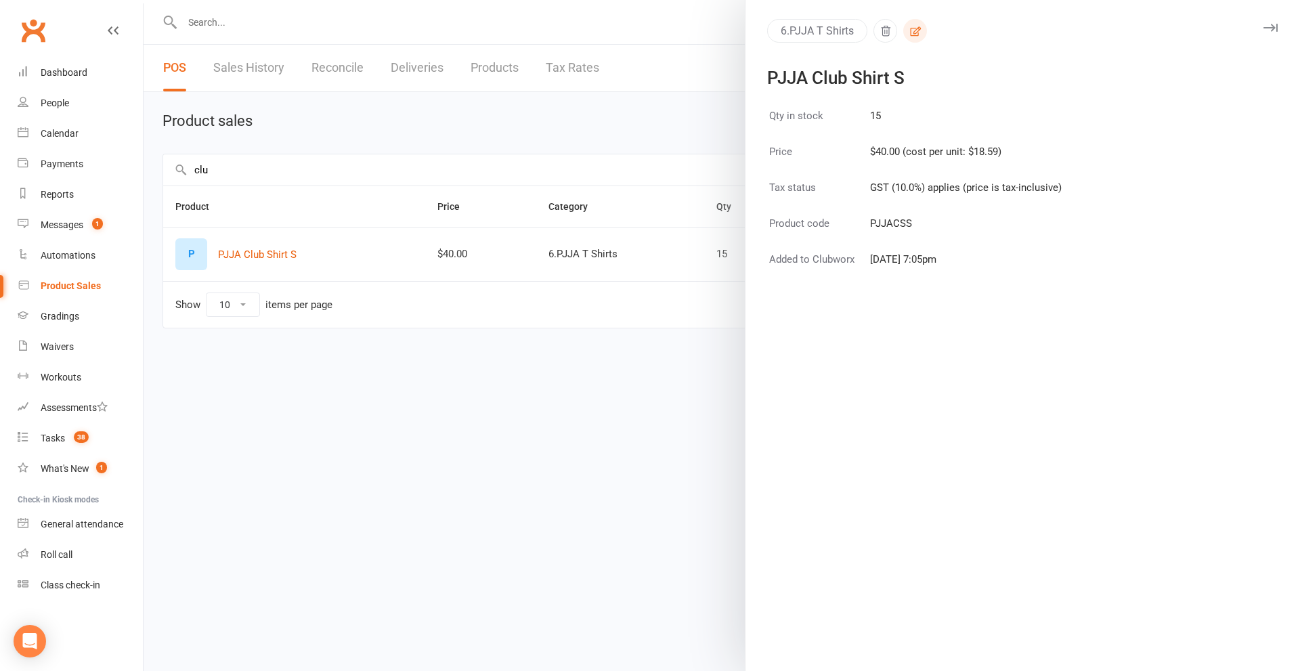
click at [917, 35] on button "button" at bounding box center [915, 31] width 24 height 24
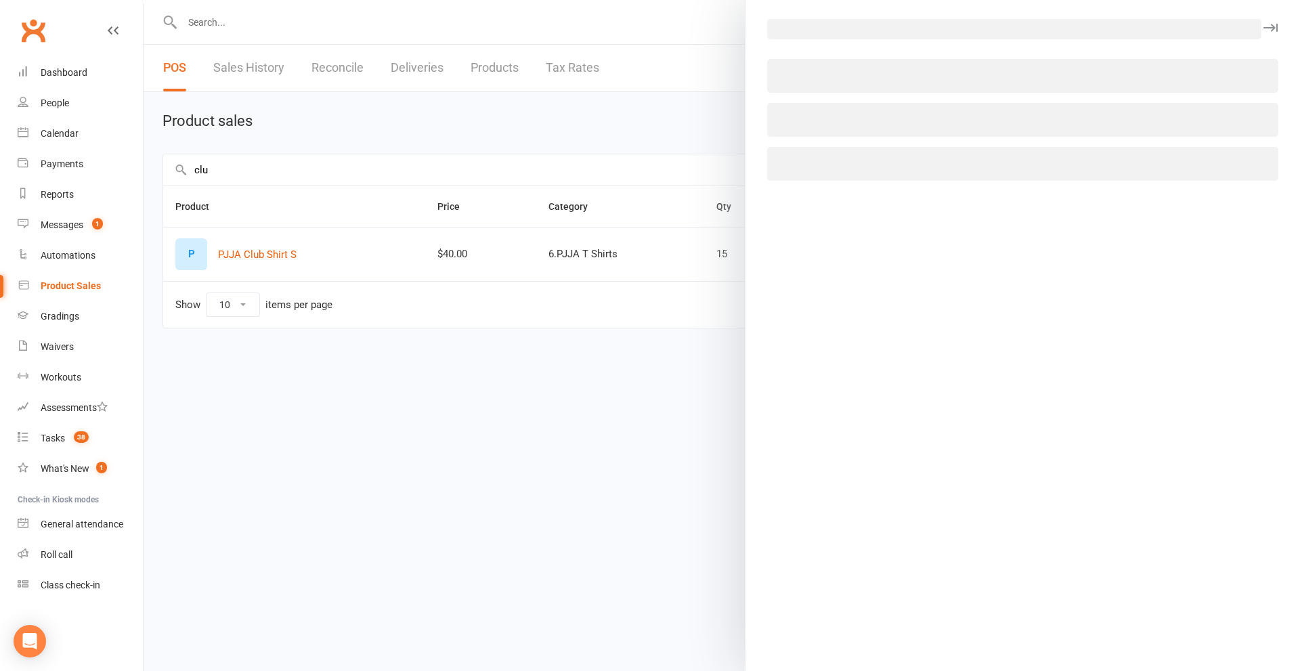
select select "4023"
select select "121"
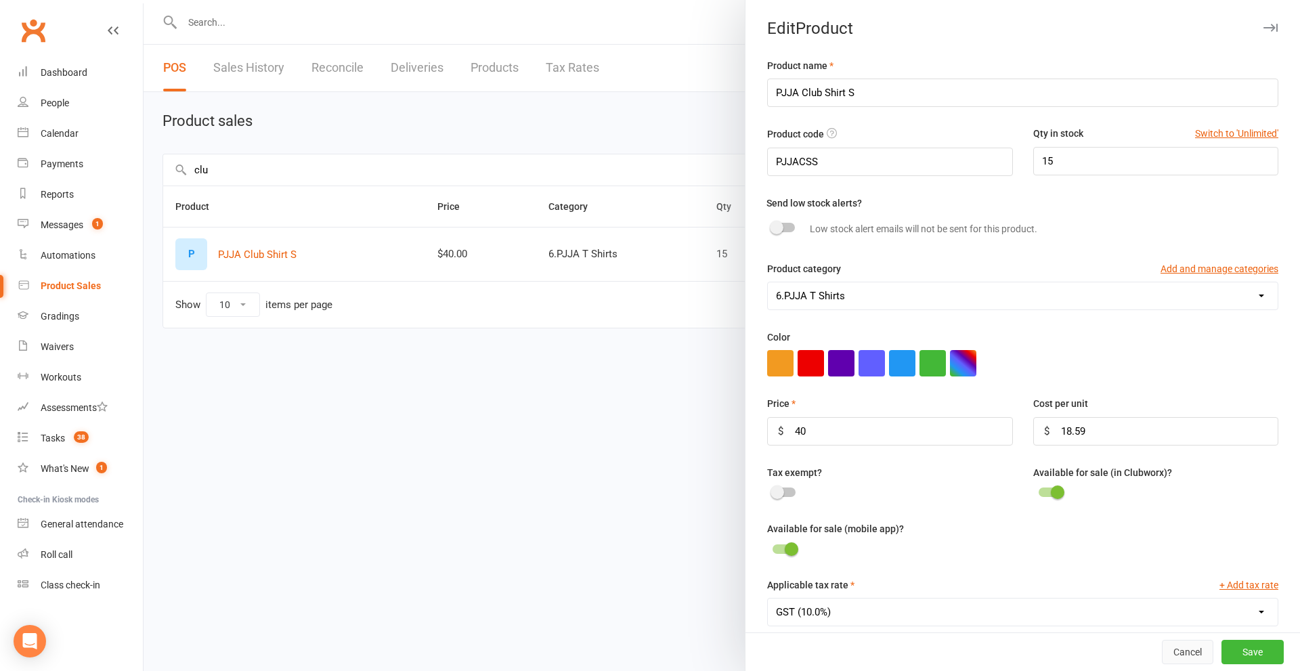
click at [1165, 654] on button "Cancel" at bounding box center [1187, 652] width 51 height 24
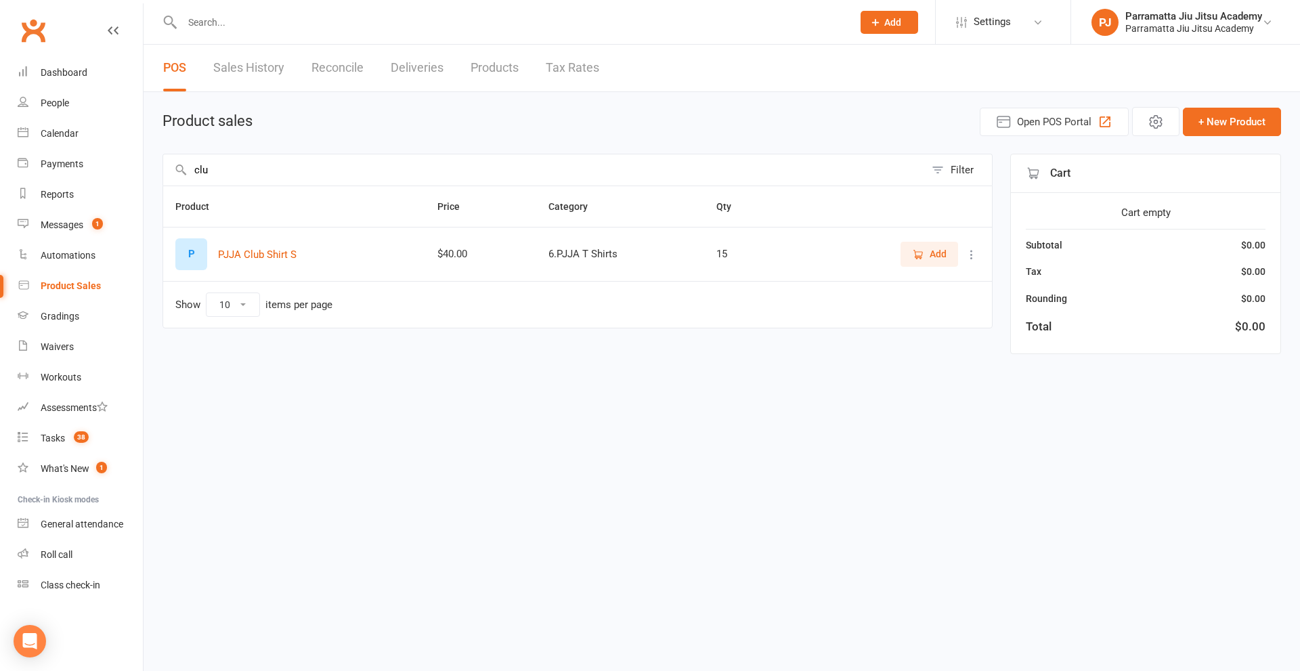
click at [492, 56] on link "Products" at bounding box center [495, 68] width 48 height 47
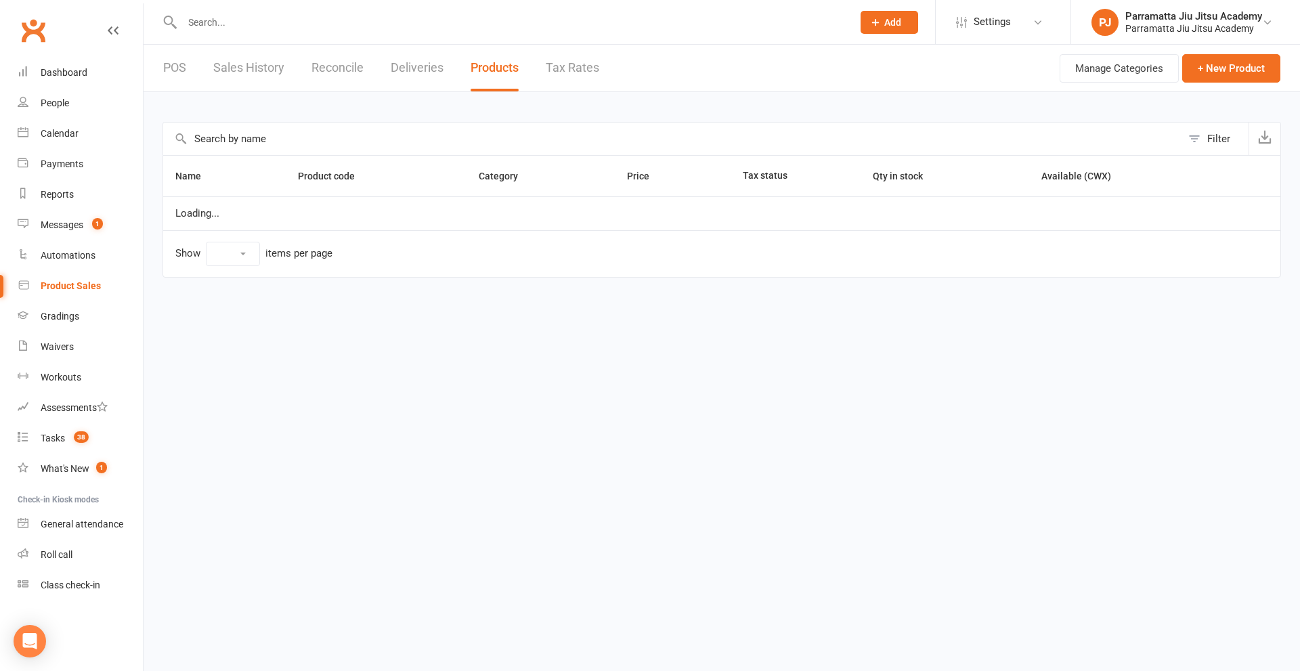
select select "10"
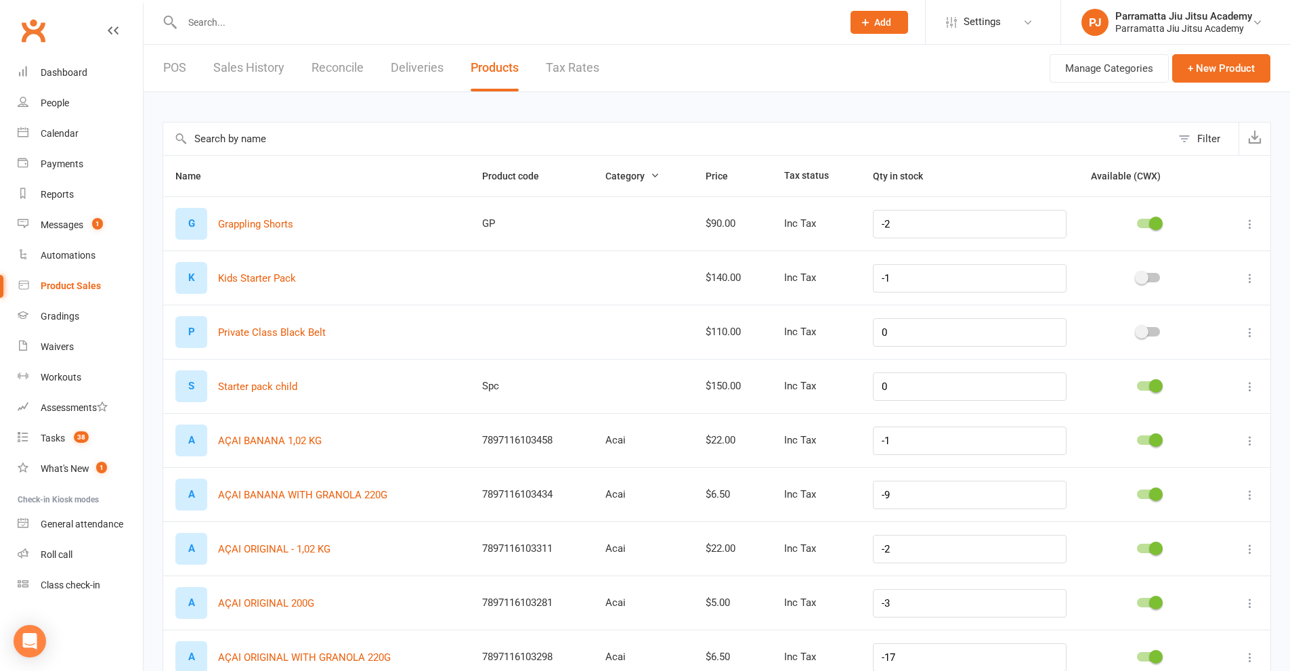
click at [460, 142] on input "text" at bounding box center [667, 139] width 1008 height 32
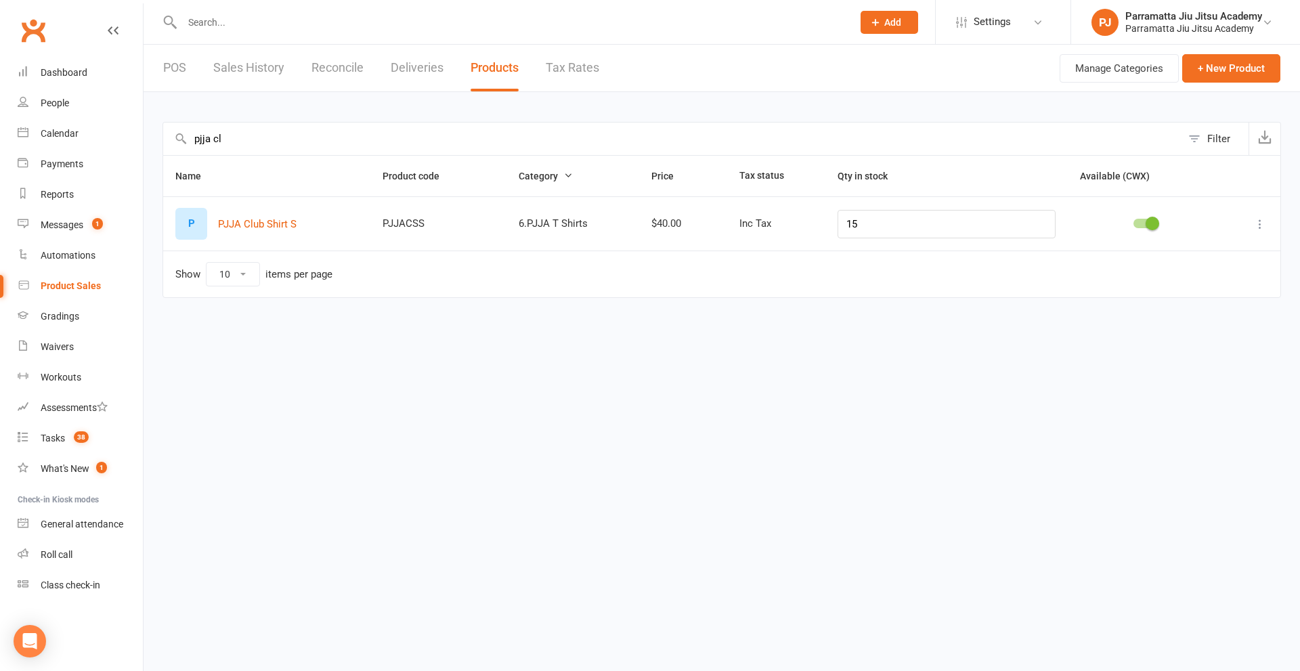
type input "pjja cl"
click at [1259, 225] on icon at bounding box center [1260, 224] width 14 height 14
click at [1001, 336] on html "Prospect Member Non-attending contact Class / event Appointment Grading event T…" at bounding box center [650, 168] width 1300 height 336
click at [1259, 225] on icon at bounding box center [1260, 224] width 14 height 14
click at [1226, 276] on link "Duplicate product" at bounding box center [1200, 277] width 134 height 27
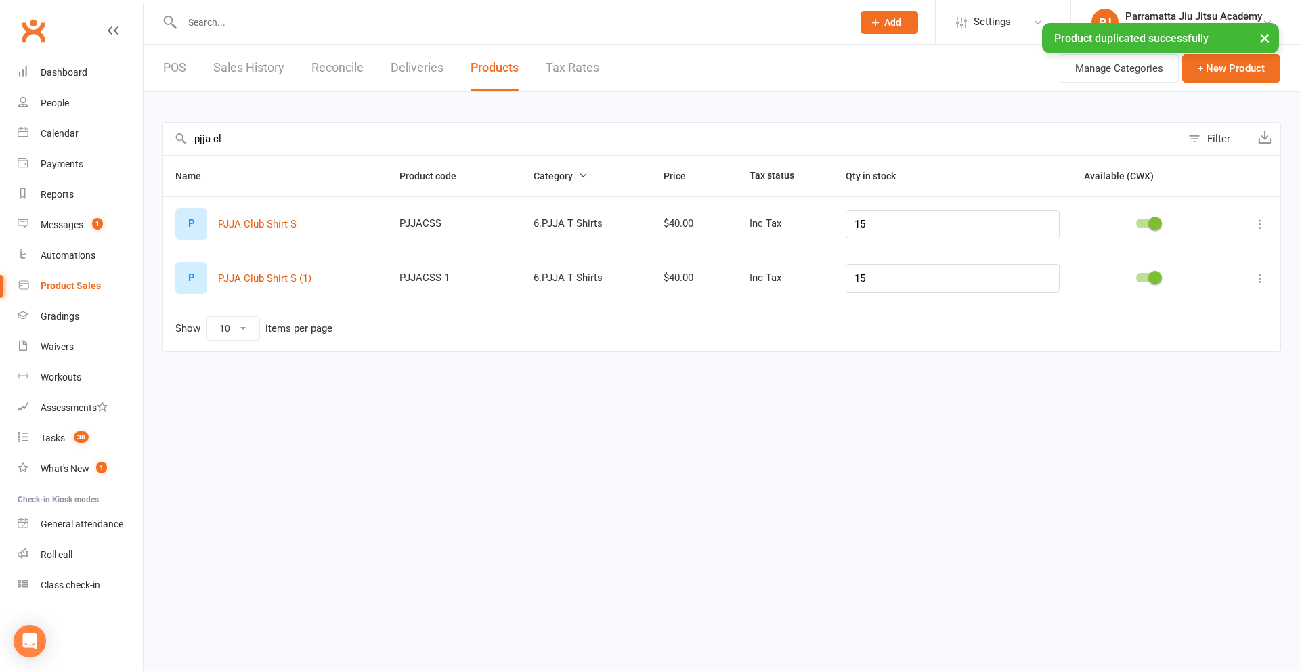
click at [1256, 280] on icon at bounding box center [1260, 278] width 14 height 14
click at [1200, 334] on link "Duplicate product" at bounding box center [1200, 331] width 134 height 27
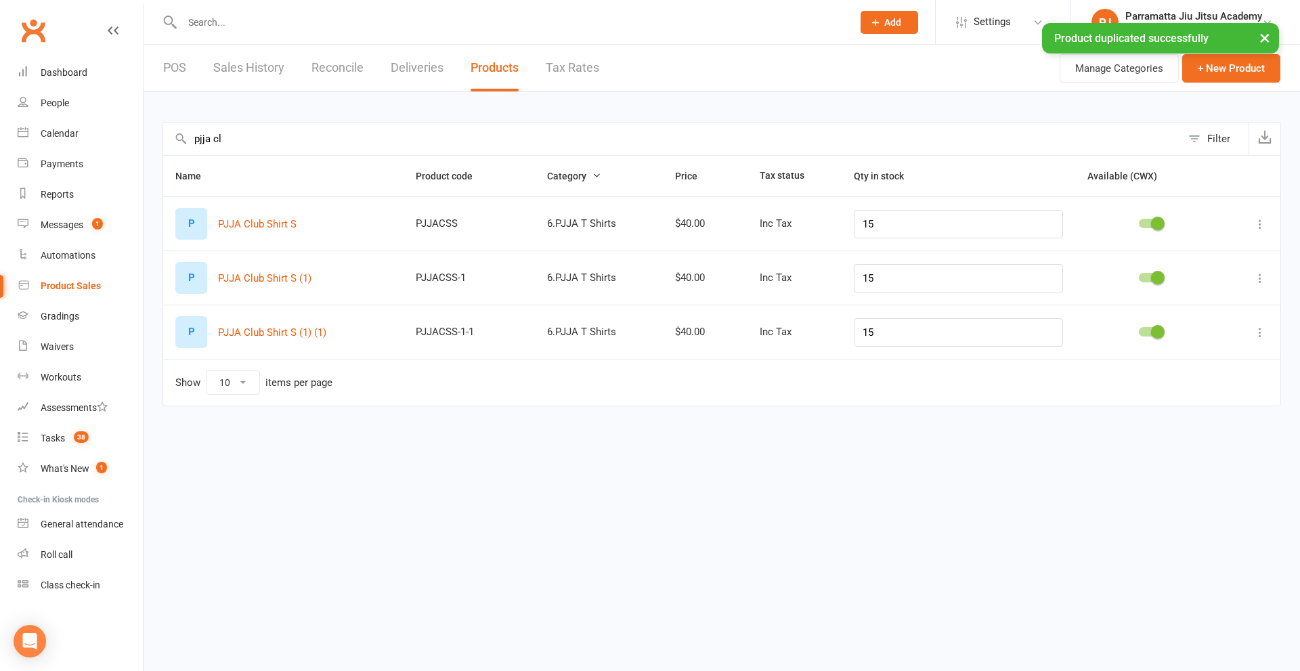
click at [1253, 330] on icon at bounding box center [1260, 333] width 14 height 14
click at [1196, 396] on link "Duplicate product" at bounding box center [1200, 385] width 134 height 27
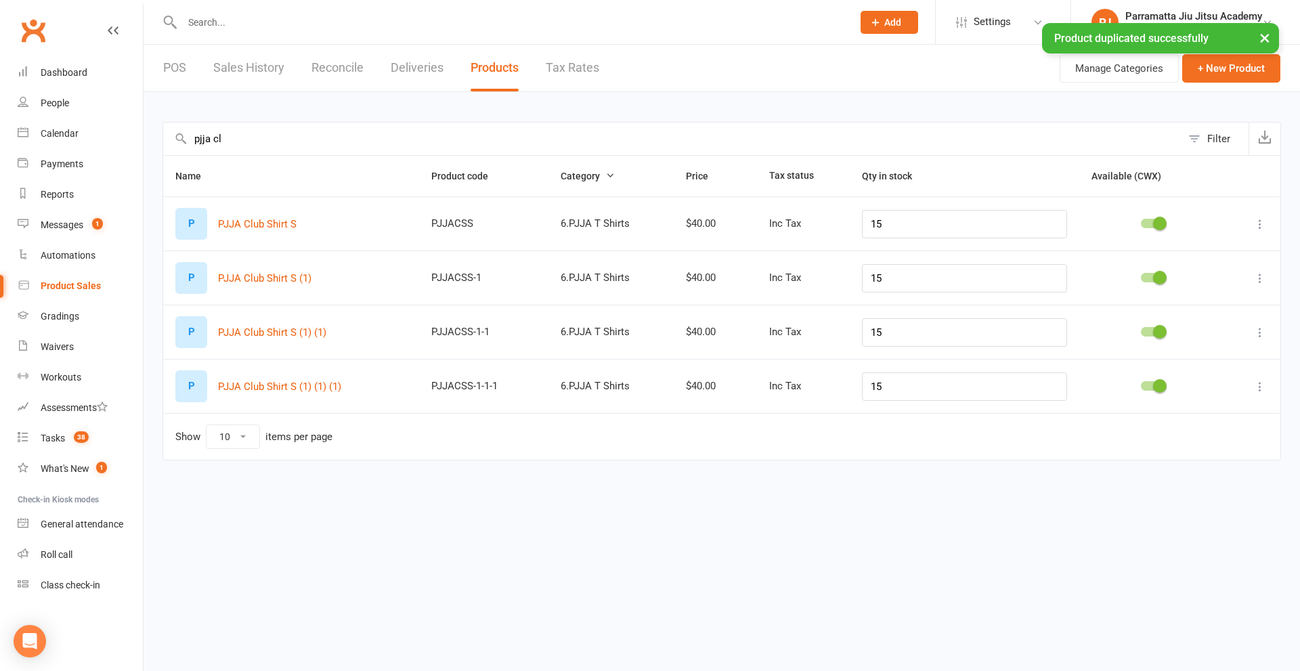
click at [1261, 388] on icon at bounding box center [1260, 387] width 14 height 14
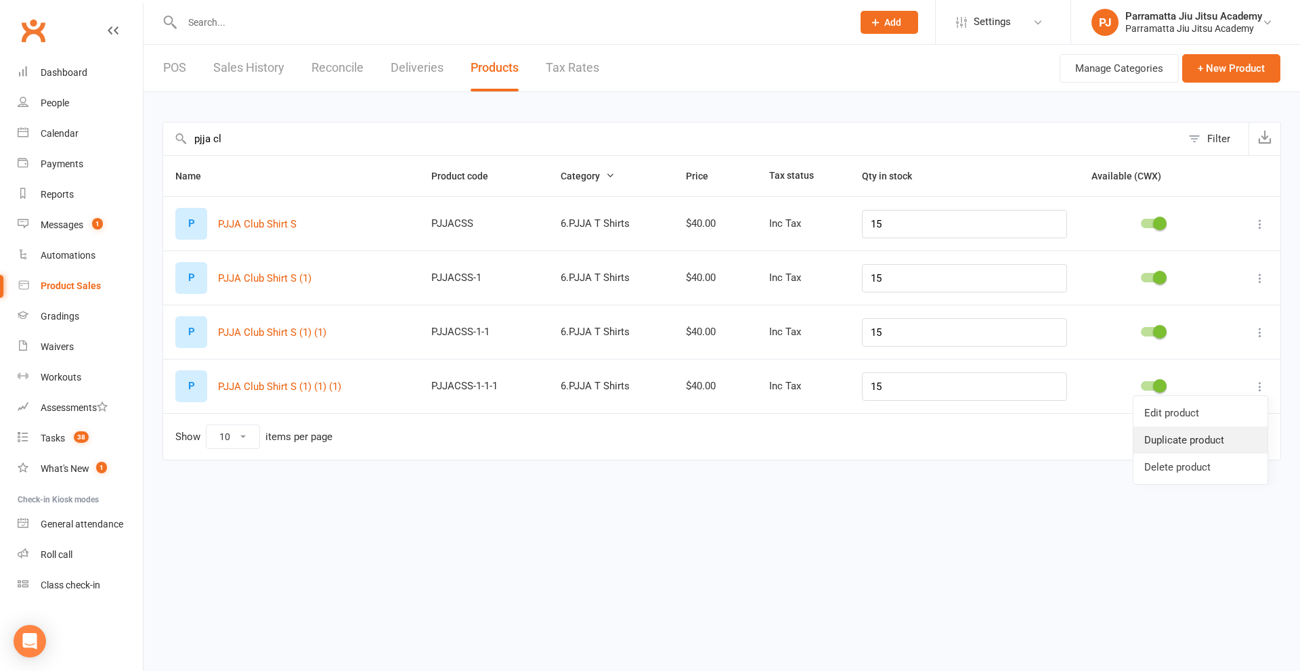
click at [1218, 439] on link "Duplicate product" at bounding box center [1200, 440] width 134 height 27
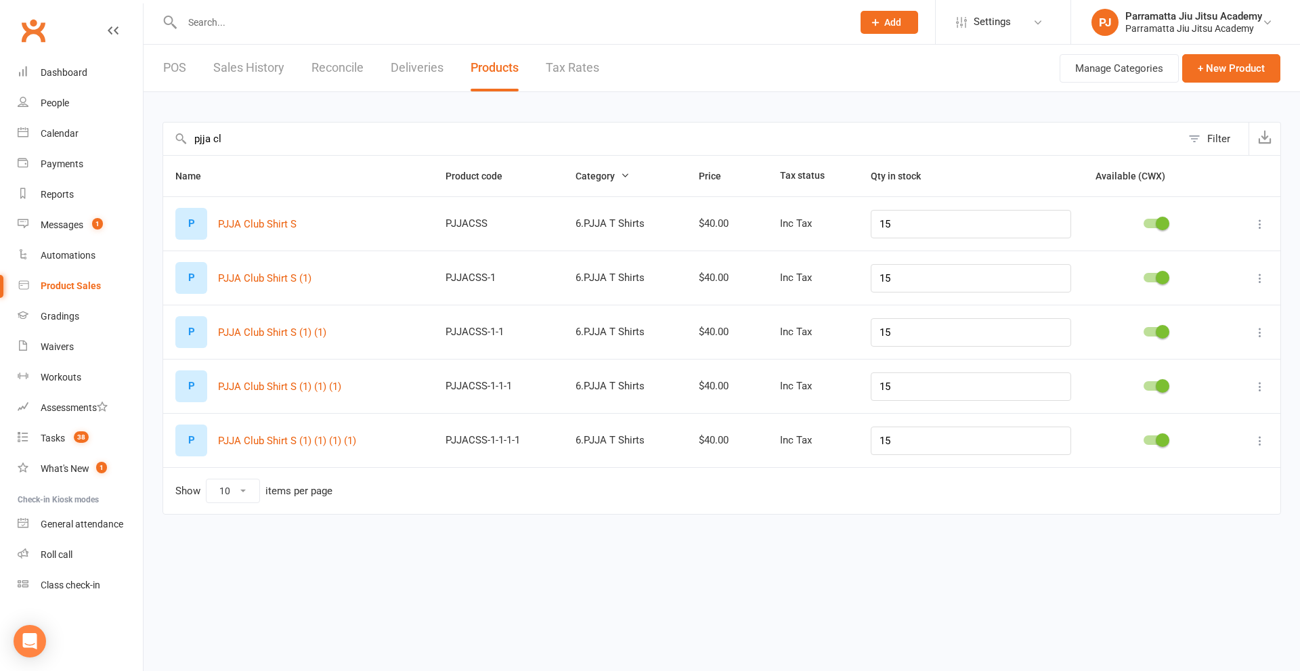
click at [1260, 277] on icon at bounding box center [1260, 278] width 14 height 14
click at [1214, 299] on link "Edit product" at bounding box center [1200, 304] width 134 height 27
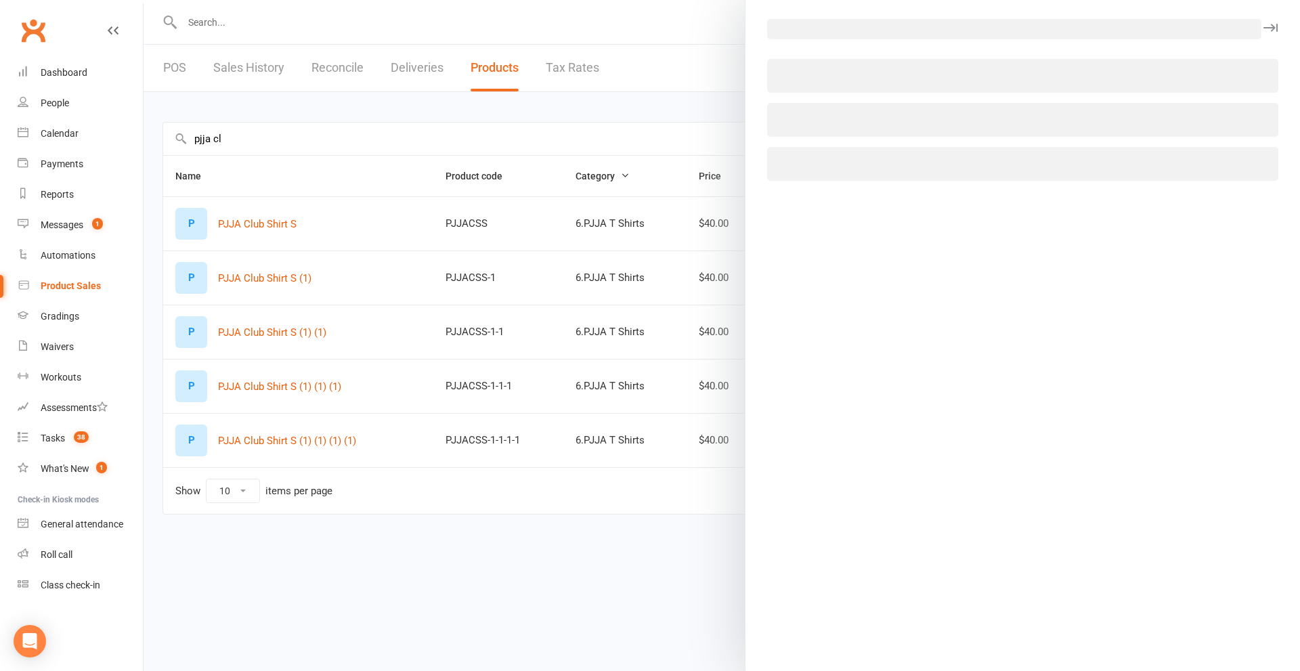
select select "4023"
select select "121"
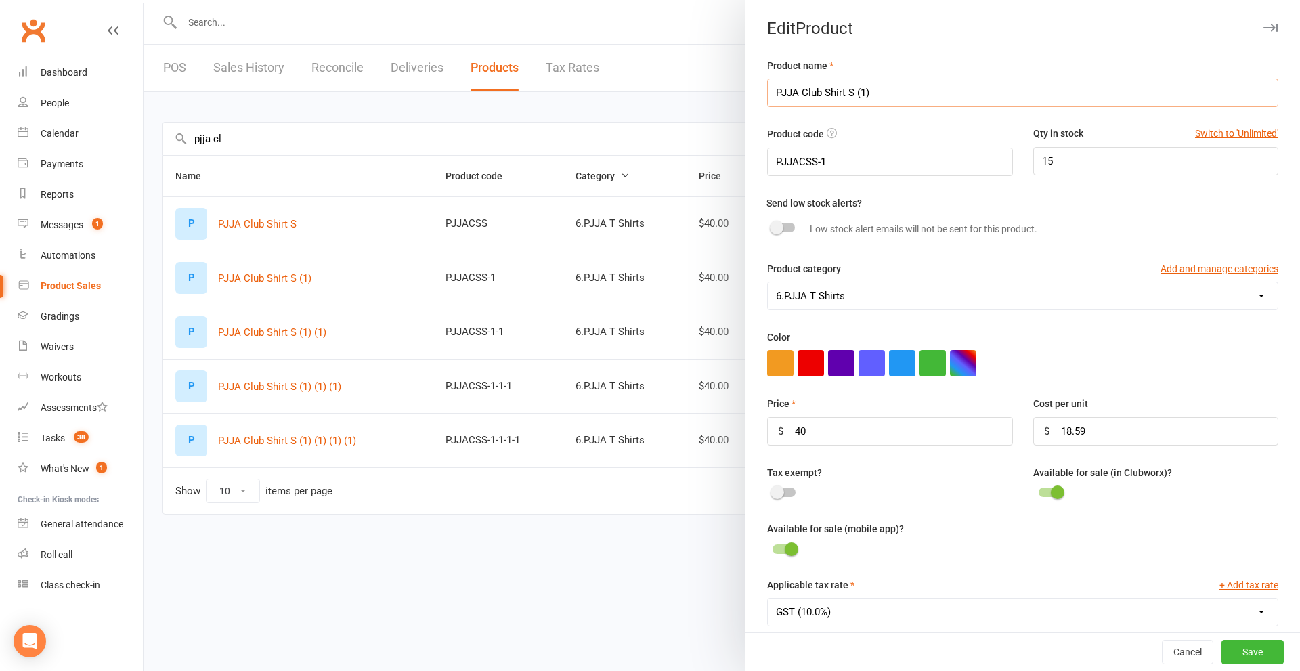
drag, startPoint x: 888, startPoint y: 95, endPoint x: 844, endPoint y: 95, distance: 44.0
click at [844, 95] on input "PJJA Club Shirt S (1)" at bounding box center [1022, 93] width 511 height 28
type input "PJJA Club Shirt M"
click at [871, 169] on input "PJJACSS-1" at bounding box center [889, 162] width 245 height 28
type input "PJJACSM"
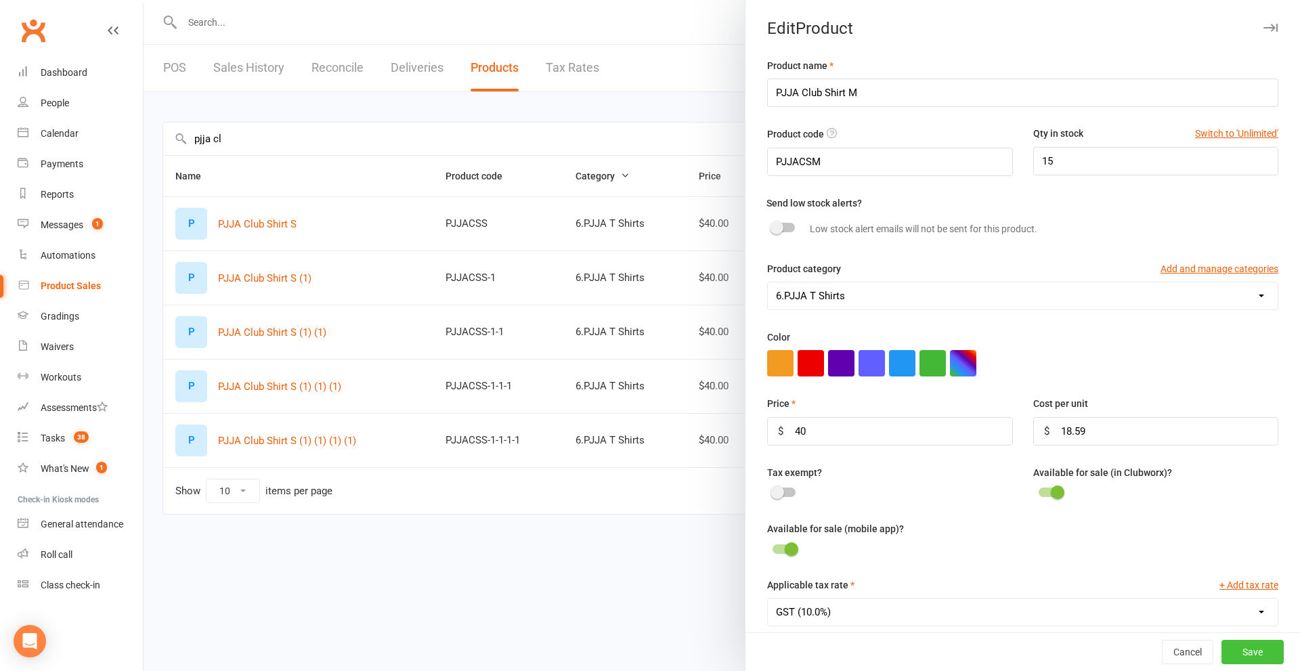
click at [1238, 655] on button "Save" at bounding box center [1252, 652] width 62 height 24
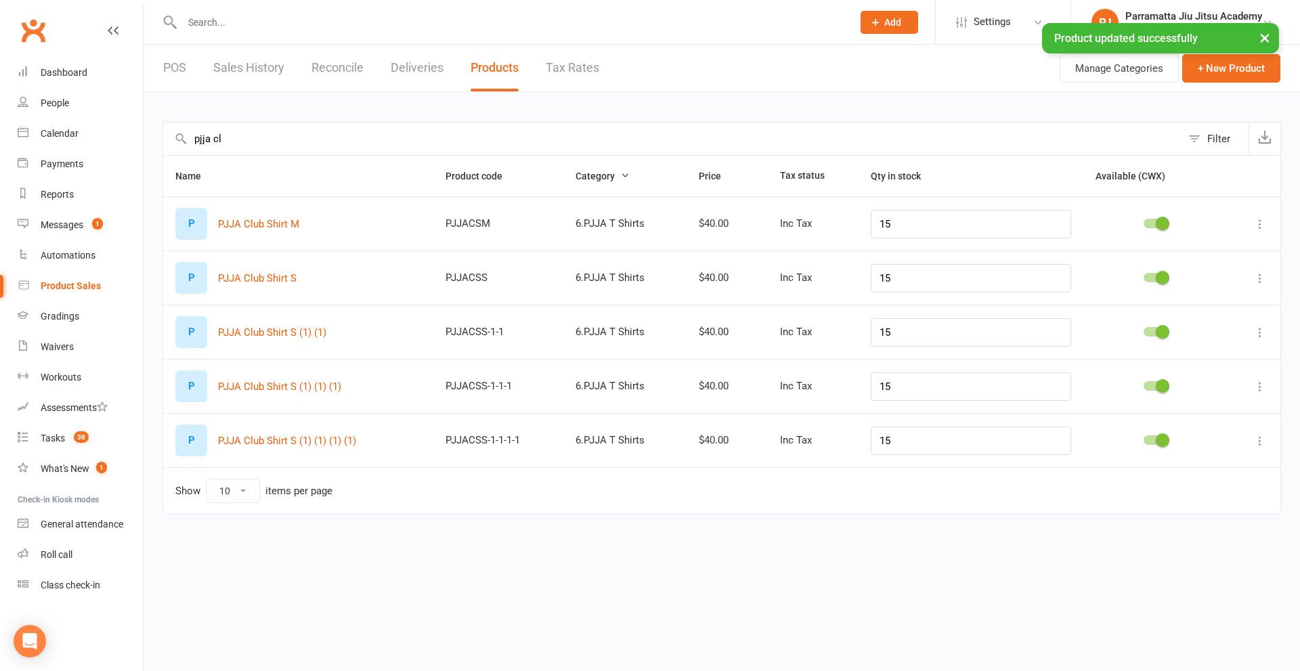
click at [1262, 332] on icon at bounding box center [1260, 333] width 14 height 14
click at [1185, 355] on link "Edit product" at bounding box center [1200, 358] width 134 height 27
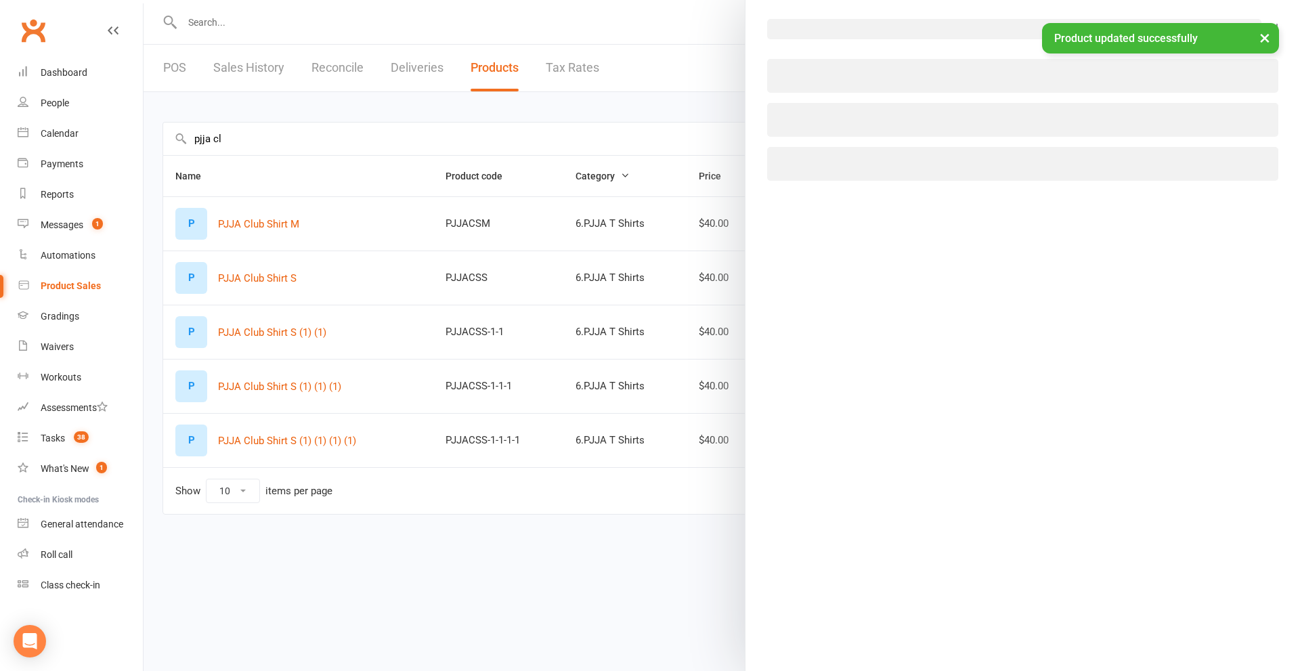
select select "4023"
select select "121"
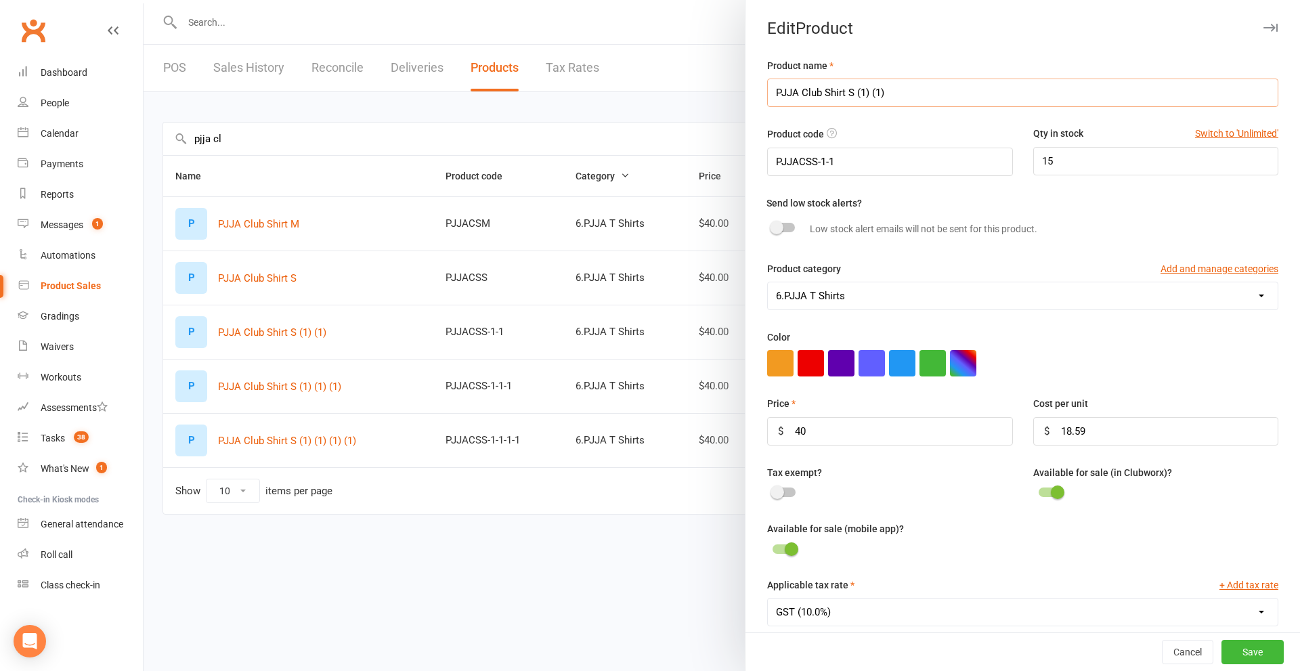
drag, startPoint x: 893, startPoint y: 91, endPoint x: 844, endPoint y: 89, distance: 48.8
click at [844, 89] on input "PJJA Club Shirt S (1) (1)" at bounding box center [1022, 93] width 511 height 28
type input "PJJA Club Shirt L"
drag, startPoint x: 915, startPoint y: 163, endPoint x: 902, endPoint y: 162, distance: 12.9
click at [909, 163] on input "PJJACSS-1-1" at bounding box center [889, 162] width 245 height 28
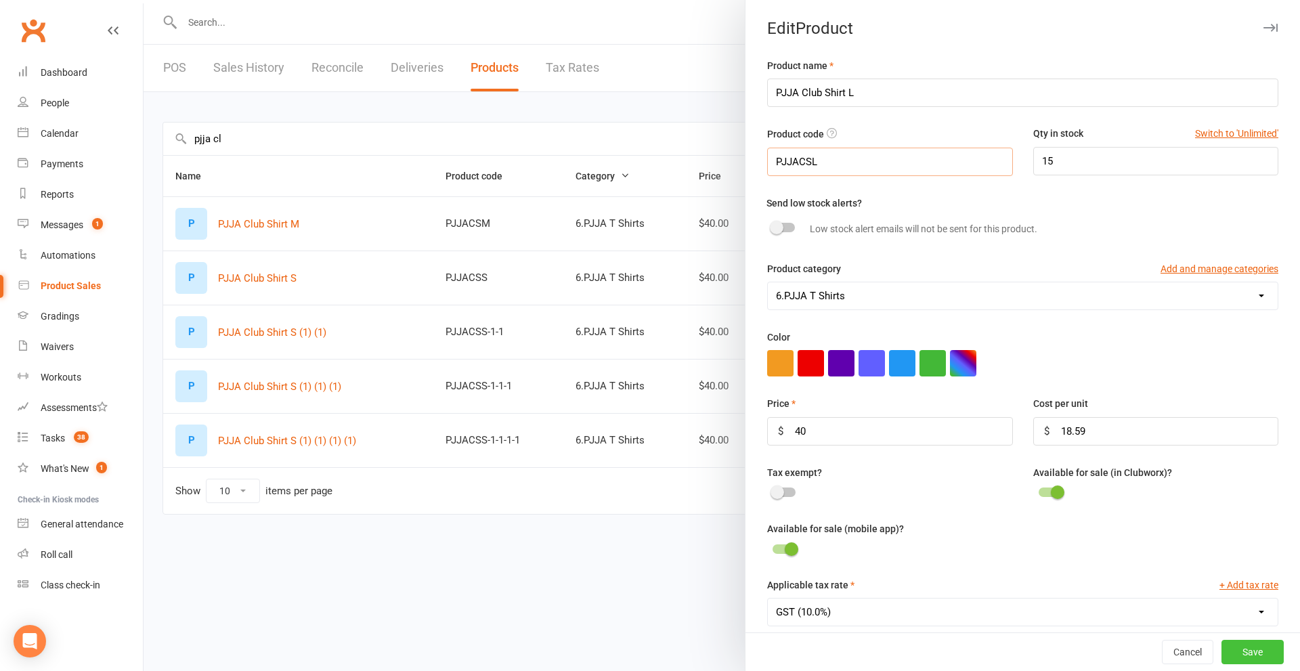
type input "PJJACSL"
drag, startPoint x: 1236, startPoint y: 651, endPoint x: 1226, endPoint y: 656, distance: 10.9
click at [1234, 653] on button "Save" at bounding box center [1252, 652] width 62 height 24
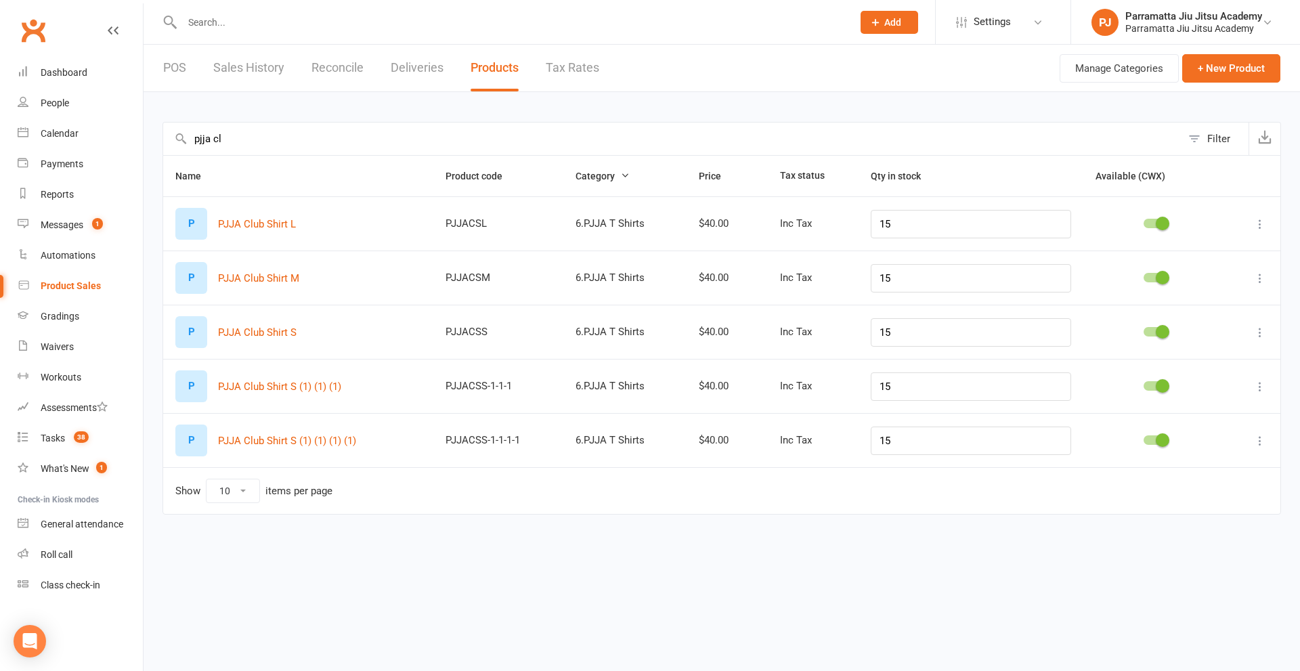
click at [1259, 385] on icon at bounding box center [1260, 387] width 14 height 14
click at [1176, 414] on link "Edit product" at bounding box center [1200, 412] width 134 height 27
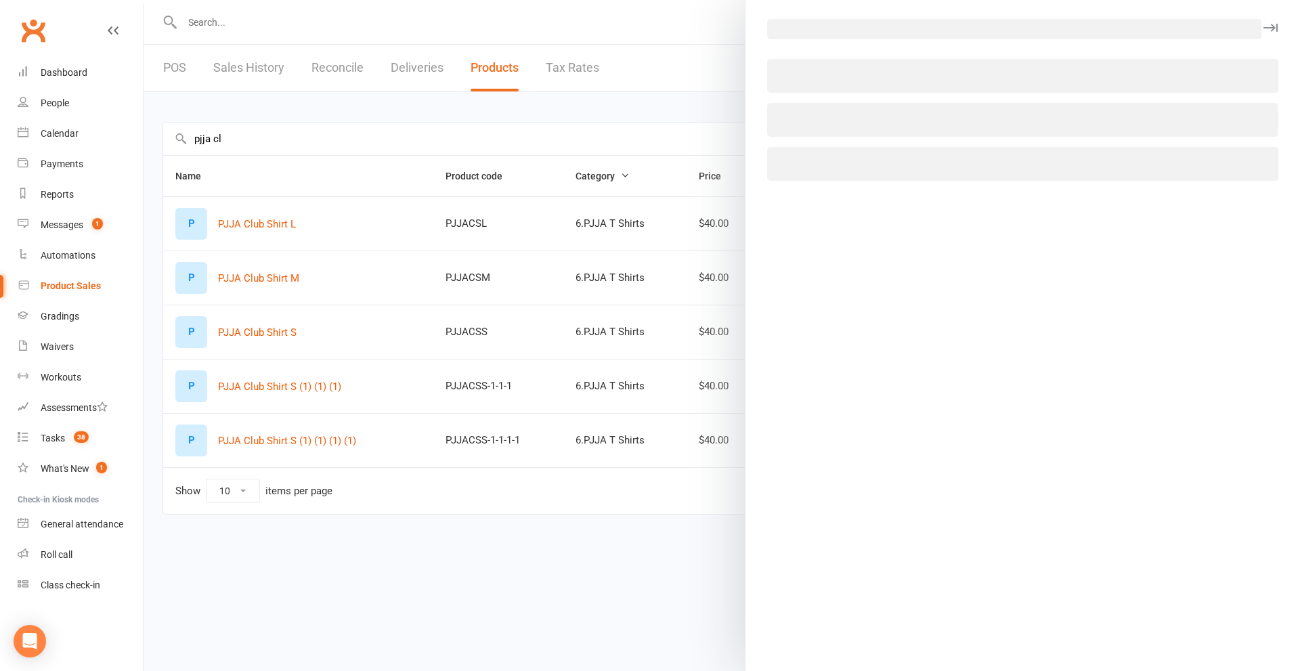
select select "4023"
select select "121"
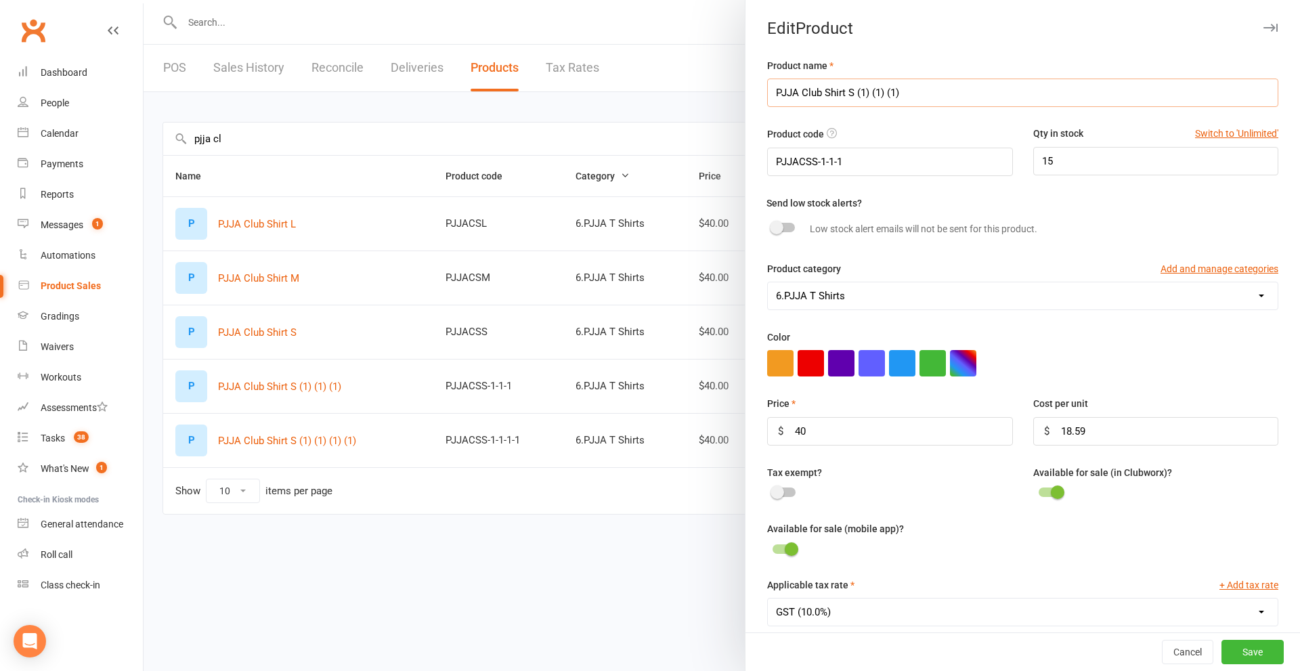
drag, startPoint x: 877, startPoint y: 92, endPoint x: 846, endPoint y: 93, distance: 31.8
click at [846, 93] on input "PJJA Club Shirt S (1) (1) (1)" at bounding box center [1022, 93] width 511 height 28
type input "PJJA Club Shirt XL"
click at [1245, 646] on button "Save" at bounding box center [1252, 652] width 62 height 24
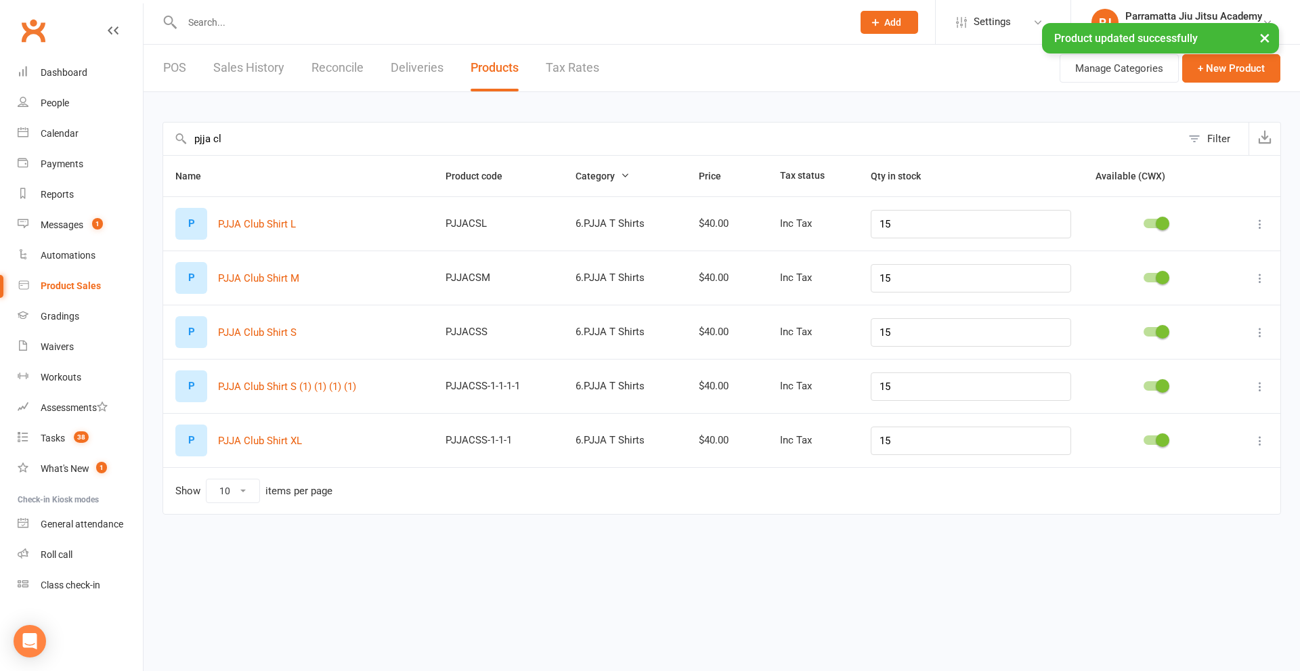
click at [1254, 384] on icon at bounding box center [1260, 387] width 14 height 14
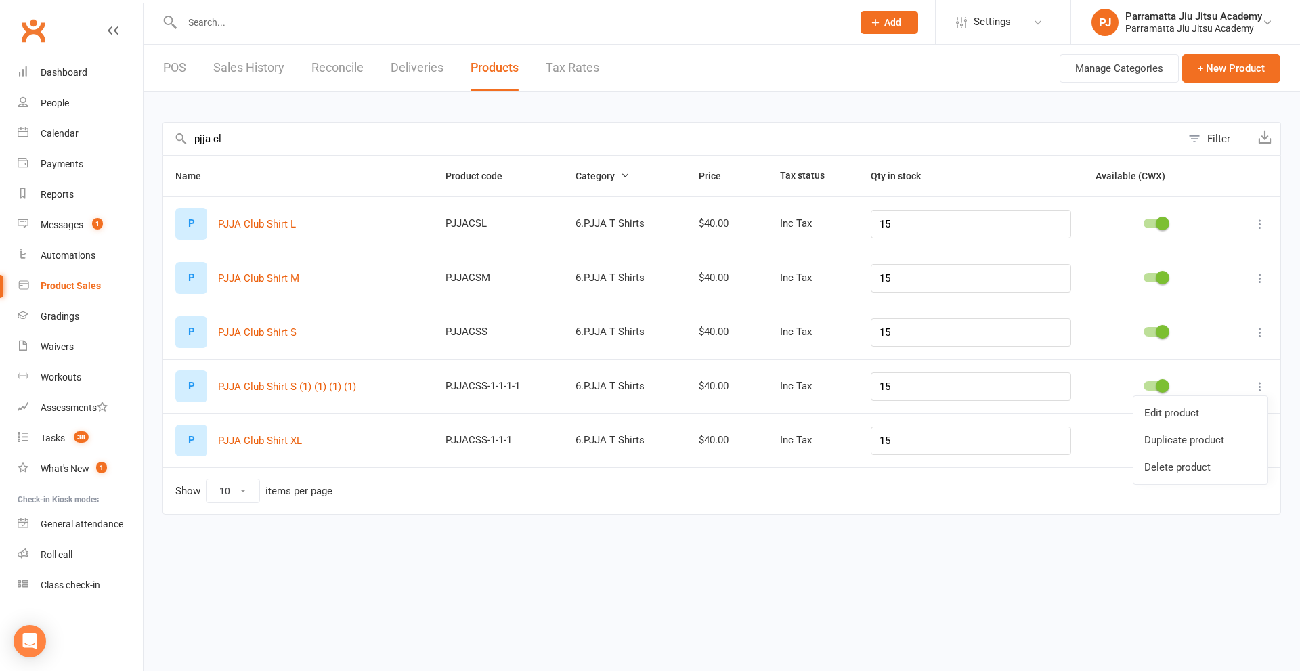
drag, startPoint x: 1221, startPoint y: 418, endPoint x: 1201, endPoint y: 417, distance: 20.3
click at [1220, 417] on link "Edit product" at bounding box center [1200, 412] width 134 height 27
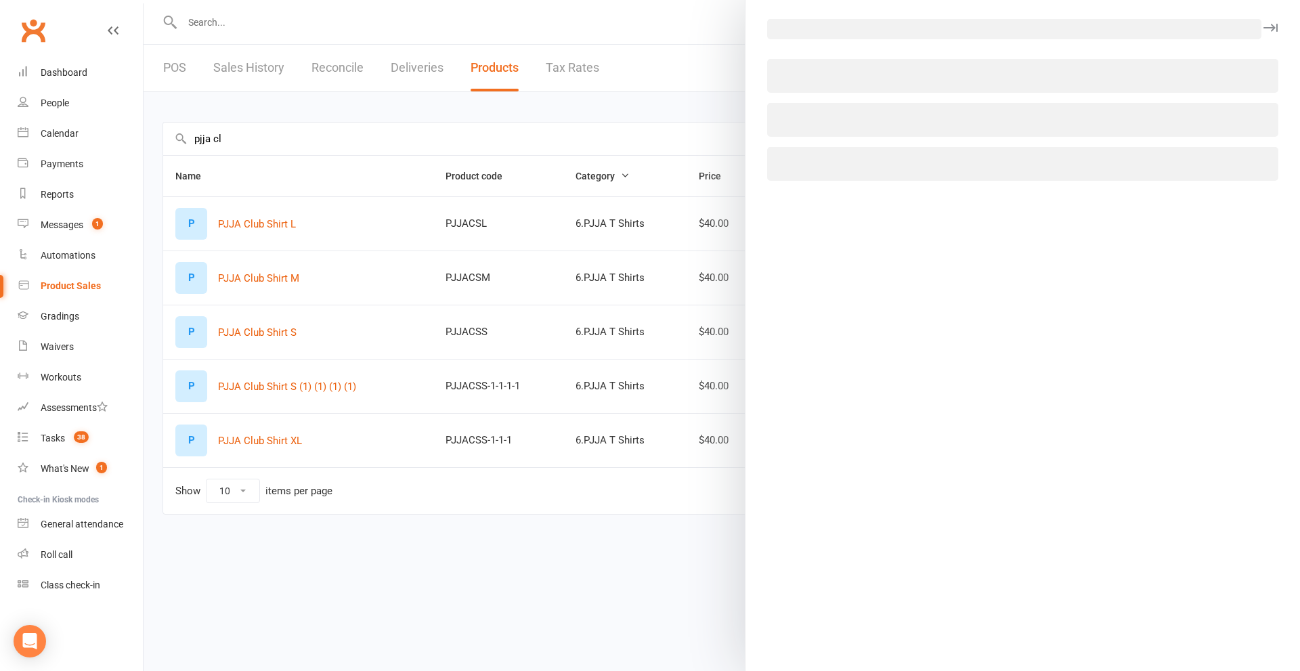
select select "4023"
select select "121"
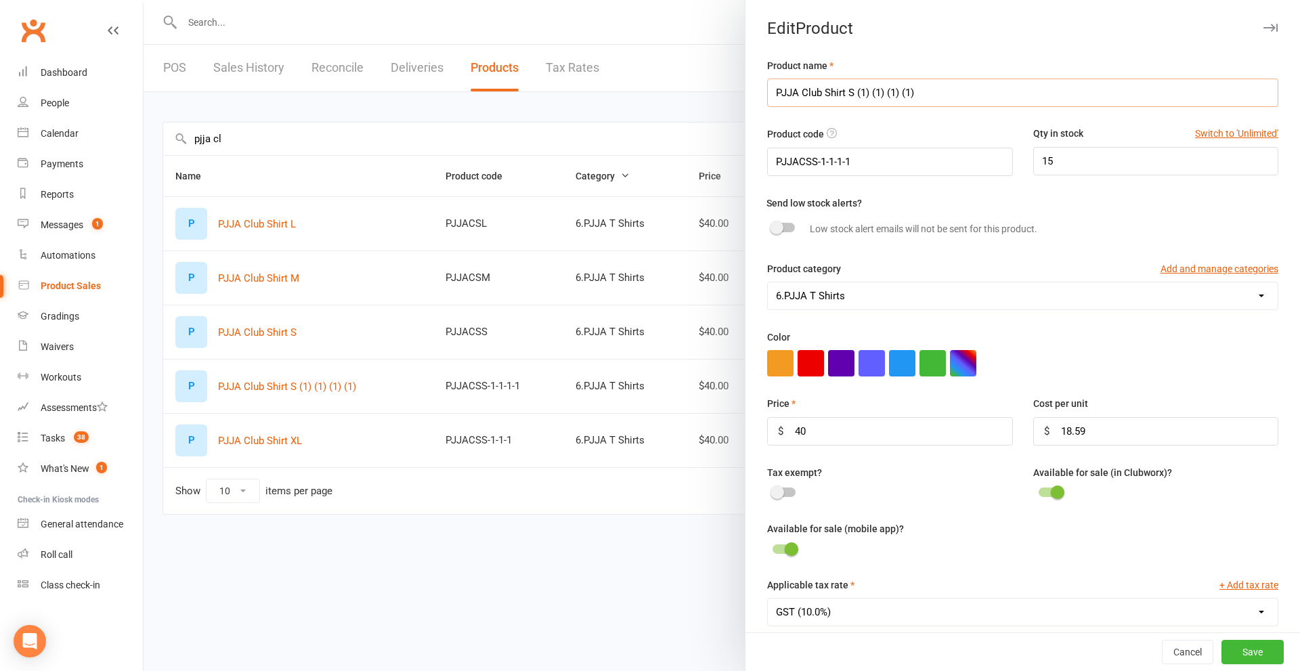
drag, startPoint x: 923, startPoint y: 95, endPoint x: 845, endPoint y: 97, distance: 77.9
click at [845, 97] on input "PJJA Club Shirt S (1) (1) (1) (1)" at bounding box center [1022, 93] width 511 height 28
type input "PJJA Club Shirt XXL"
click at [890, 156] on input "PJJACSS-1-1-1-1" at bounding box center [889, 162] width 245 height 28
type input "PJJACSXXL"
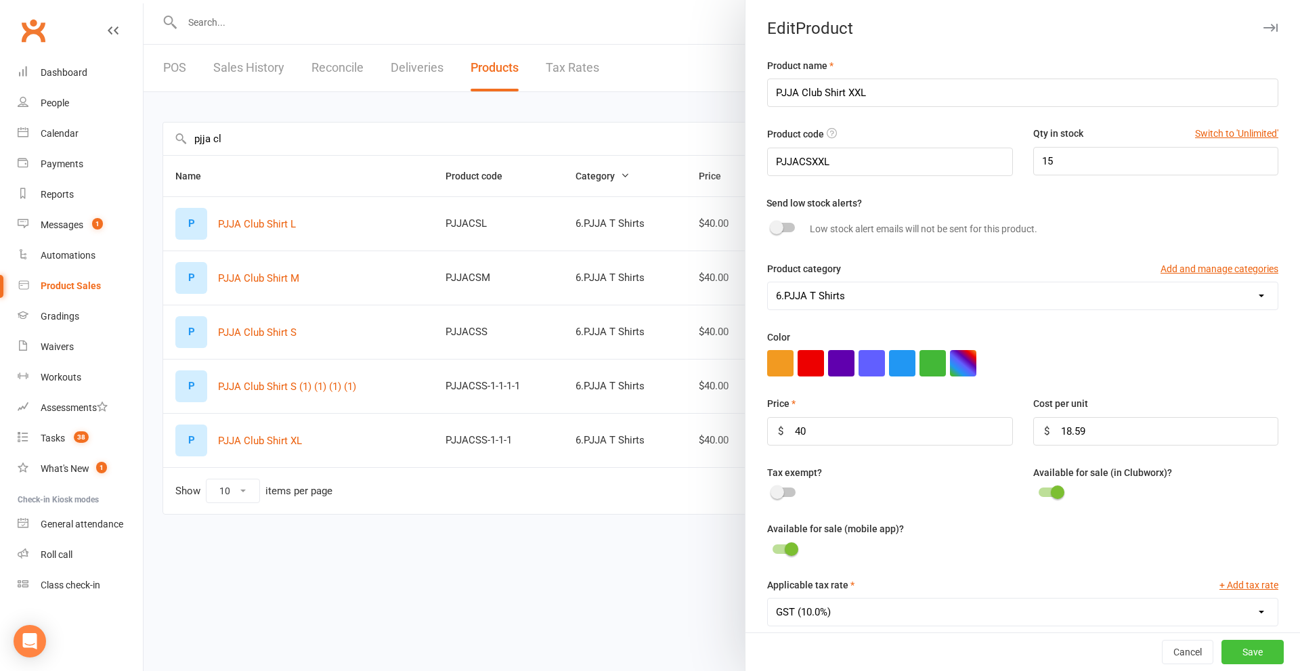
click at [1229, 650] on button "Save" at bounding box center [1252, 652] width 62 height 24
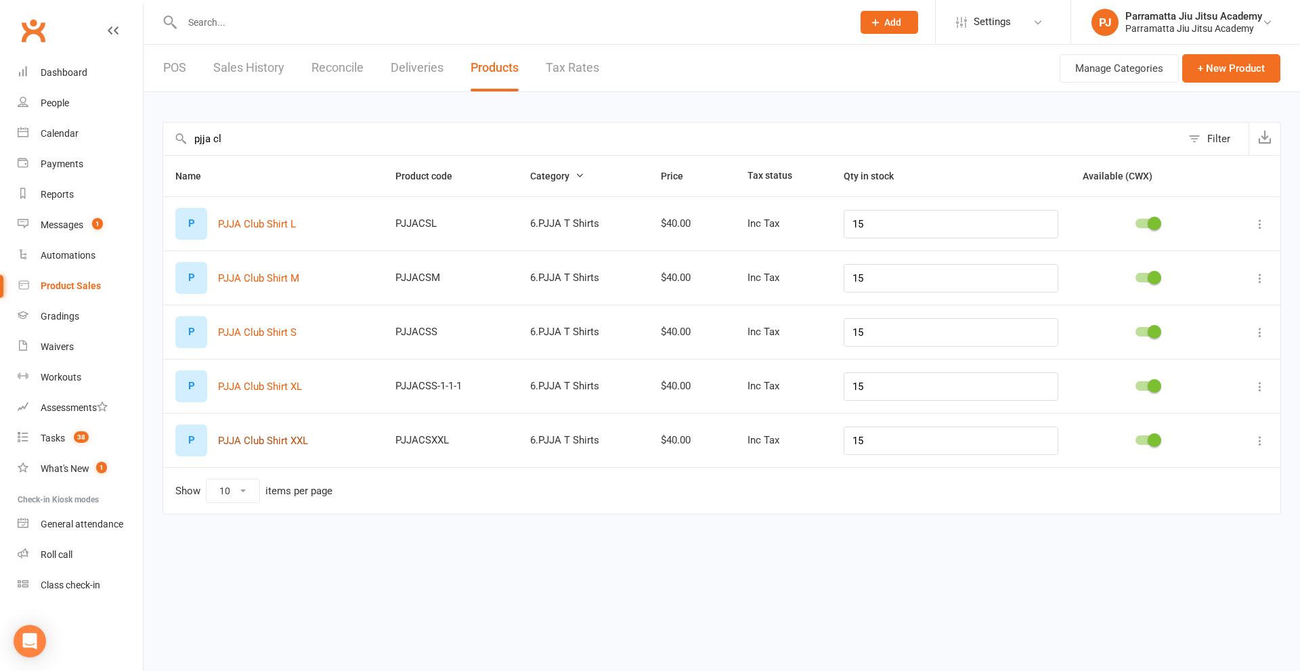
click at [270, 440] on button "PJJA Club Shirt XXL" at bounding box center [263, 441] width 90 height 16
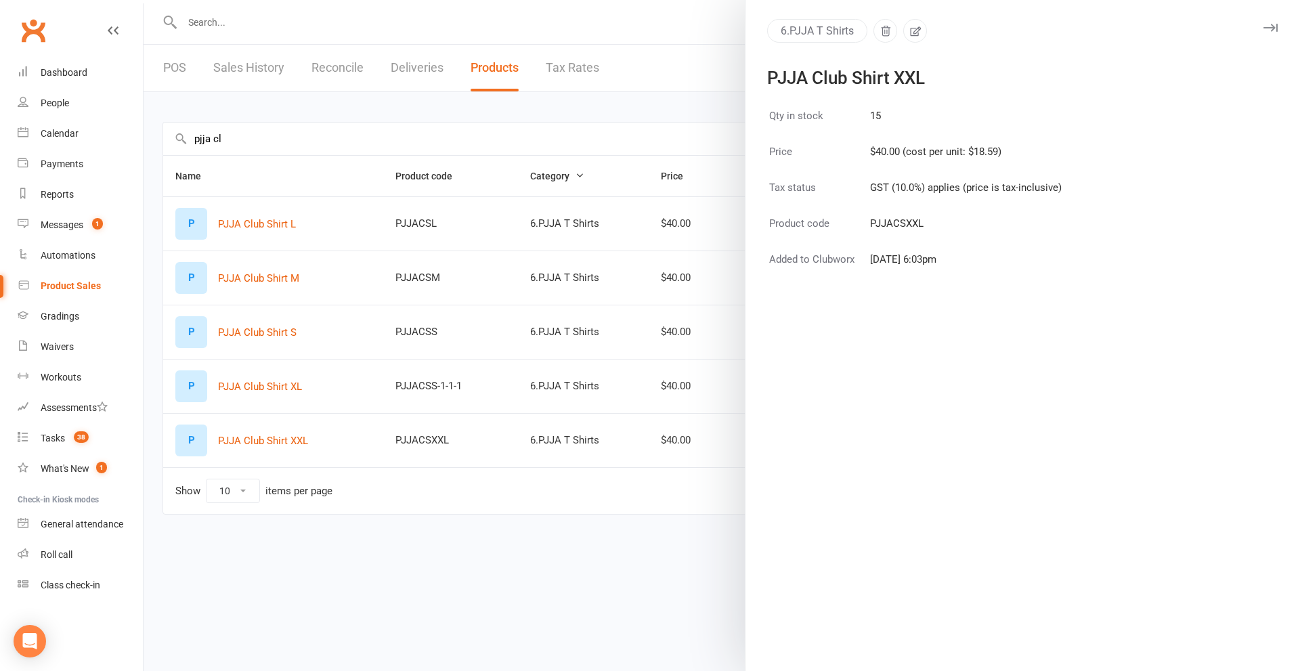
click at [1263, 24] on icon "button" at bounding box center [1270, 28] width 14 height 8
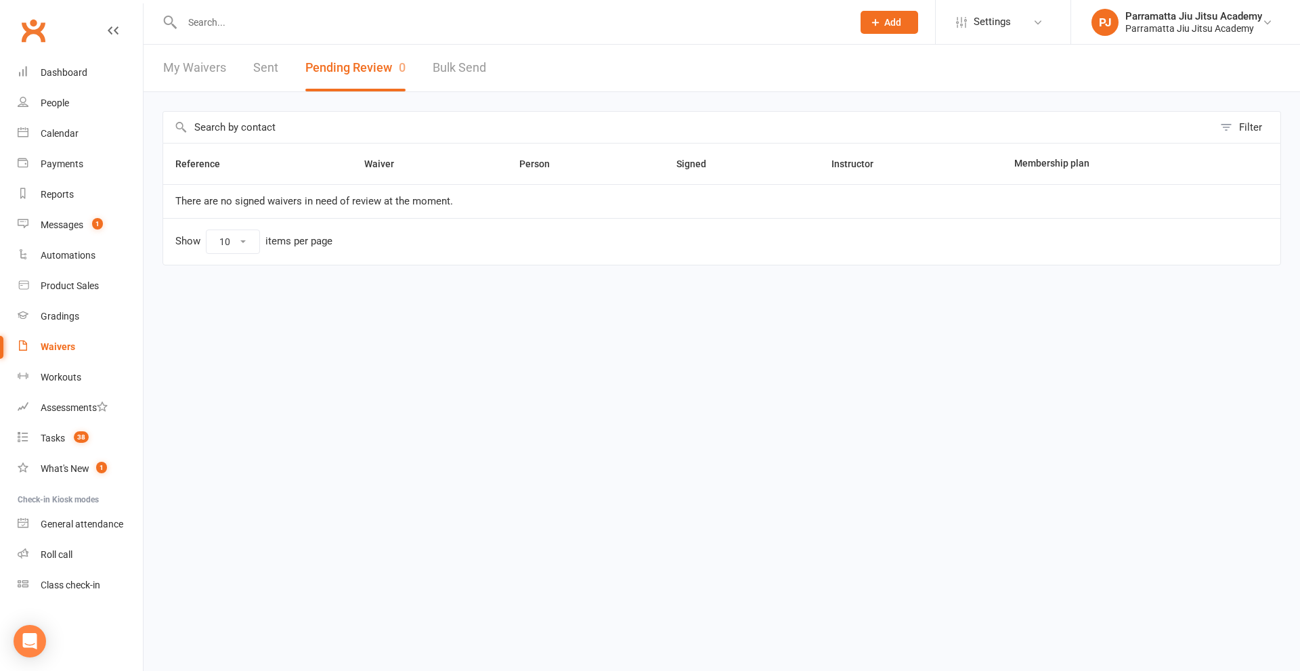
click at [249, 26] on input "text" at bounding box center [510, 22] width 665 height 19
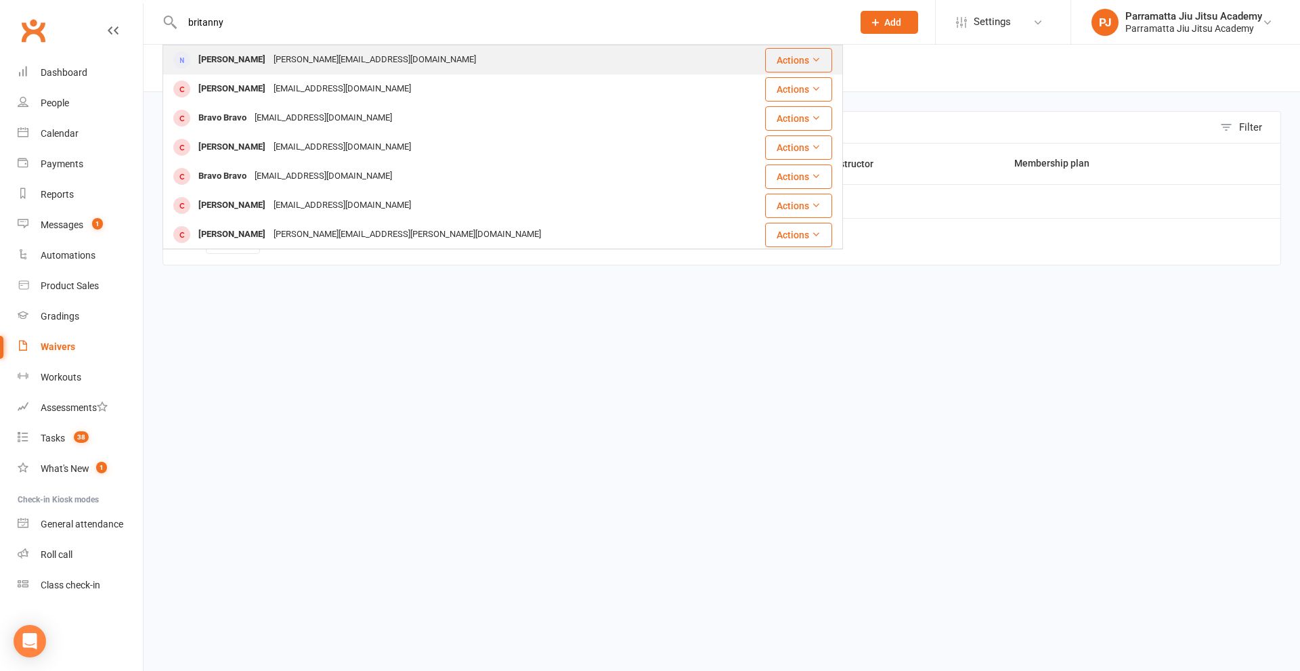
type input "britanny"
drag, startPoint x: 326, startPoint y: 62, endPoint x: 378, endPoint y: 79, distance: 54.4
click at [330, 61] on div "brittanylee.smith@yahoo.com.au" at bounding box center [374, 60] width 211 height 20
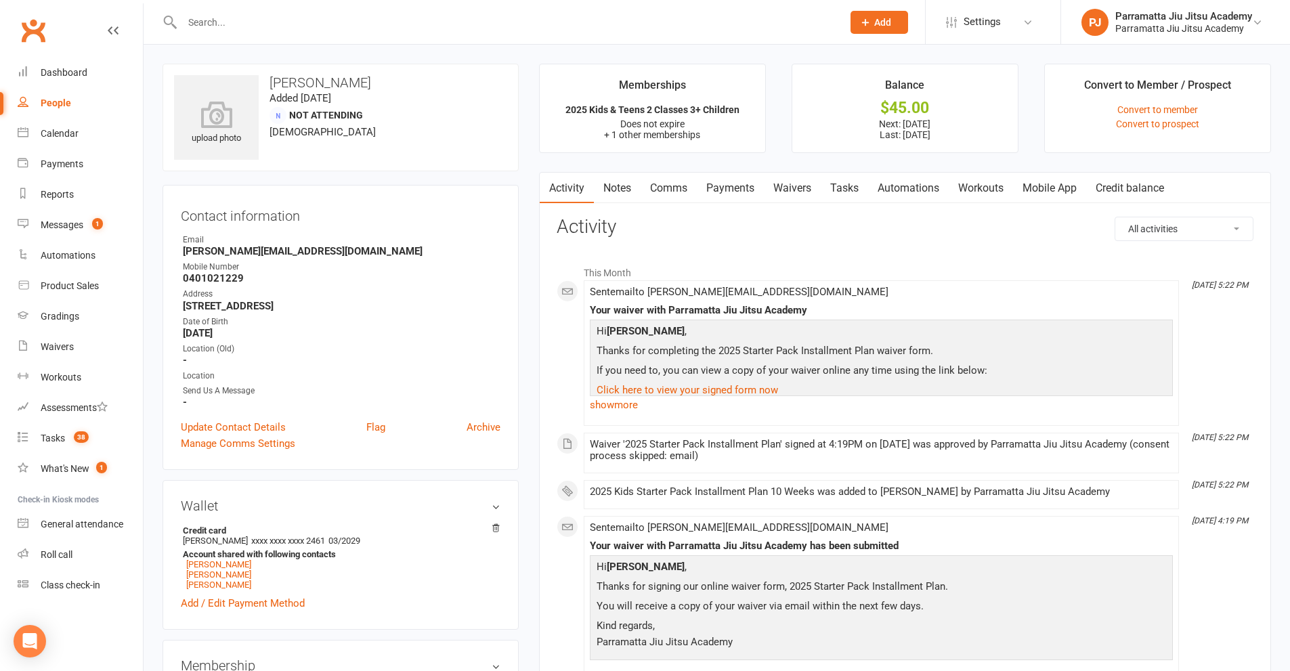
drag, startPoint x: 789, startPoint y: 181, endPoint x: 993, endPoint y: 182, distance: 203.1
click at [793, 182] on link "Waivers" at bounding box center [792, 188] width 57 height 31
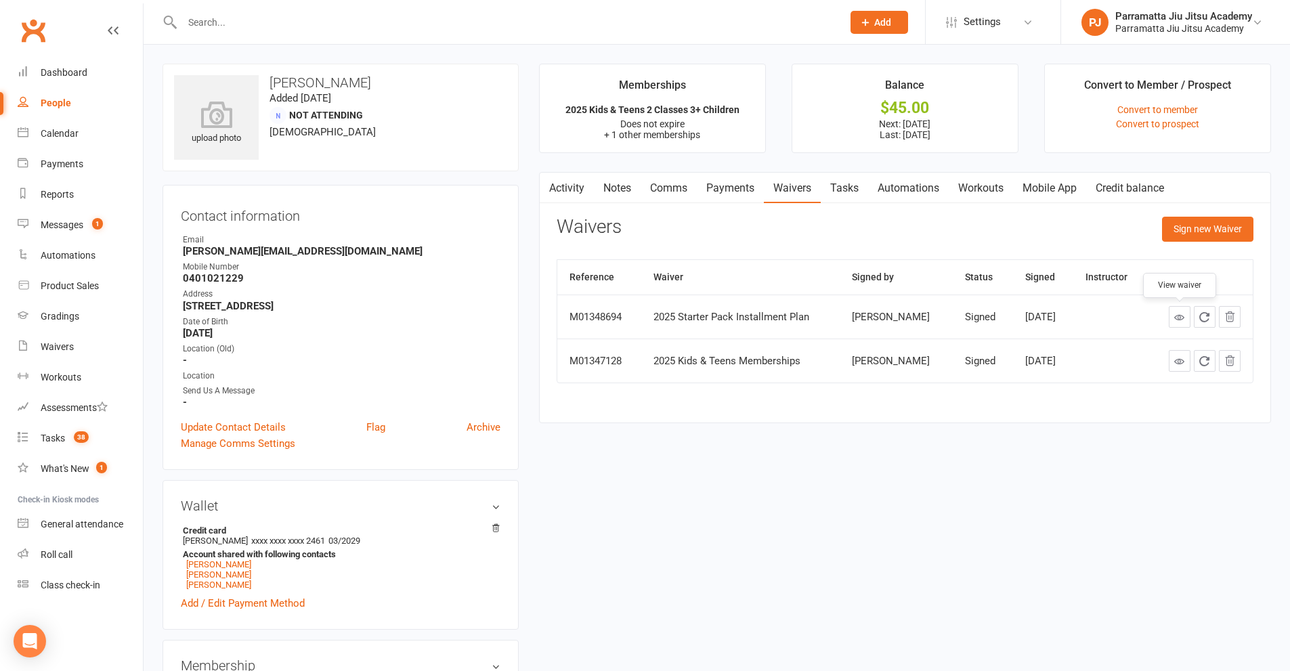
click at [1175, 322] on icon at bounding box center [1179, 317] width 10 height 10
click at [272, 22] on input "text" at bounding box center [505, 22] width 655 height 19
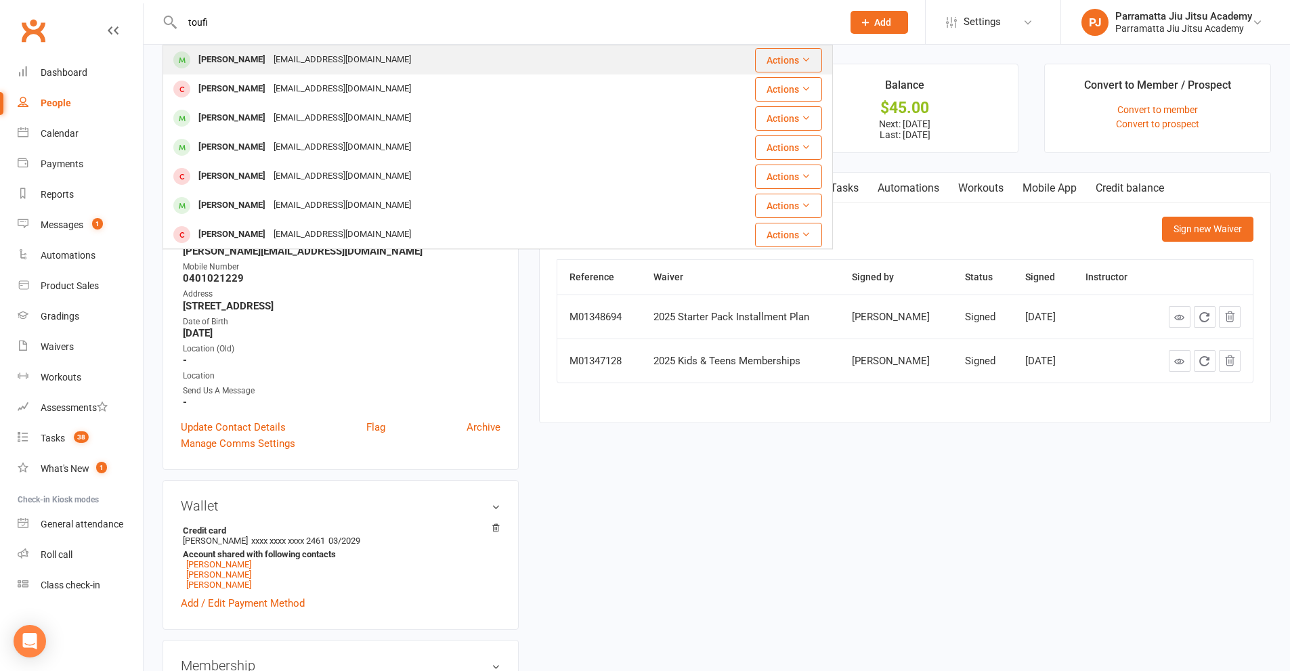
type input "toufi"
click at [269, 60] on div "[EMAIL_ADDRESS][DOMAIN_NAME]" at bounding box center [342, 60] width 146 height 20
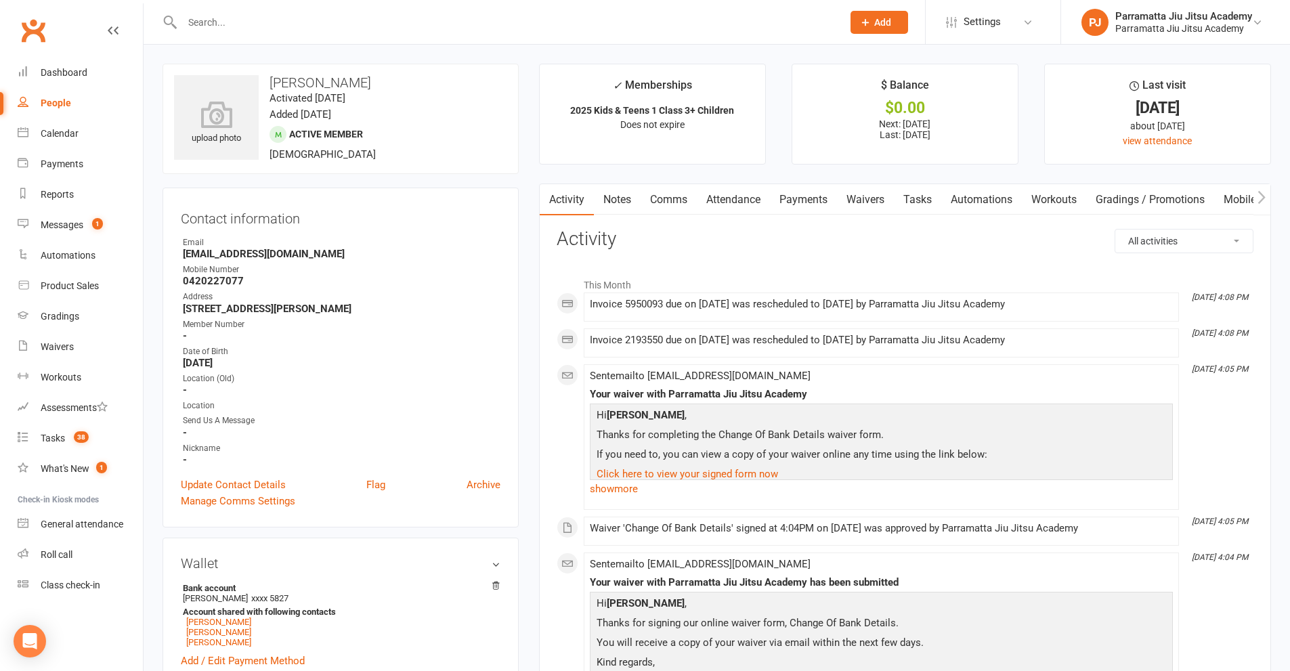
click at [865, 197] on link "Waivers" at bounding box center [865, 199] width 57 height 31
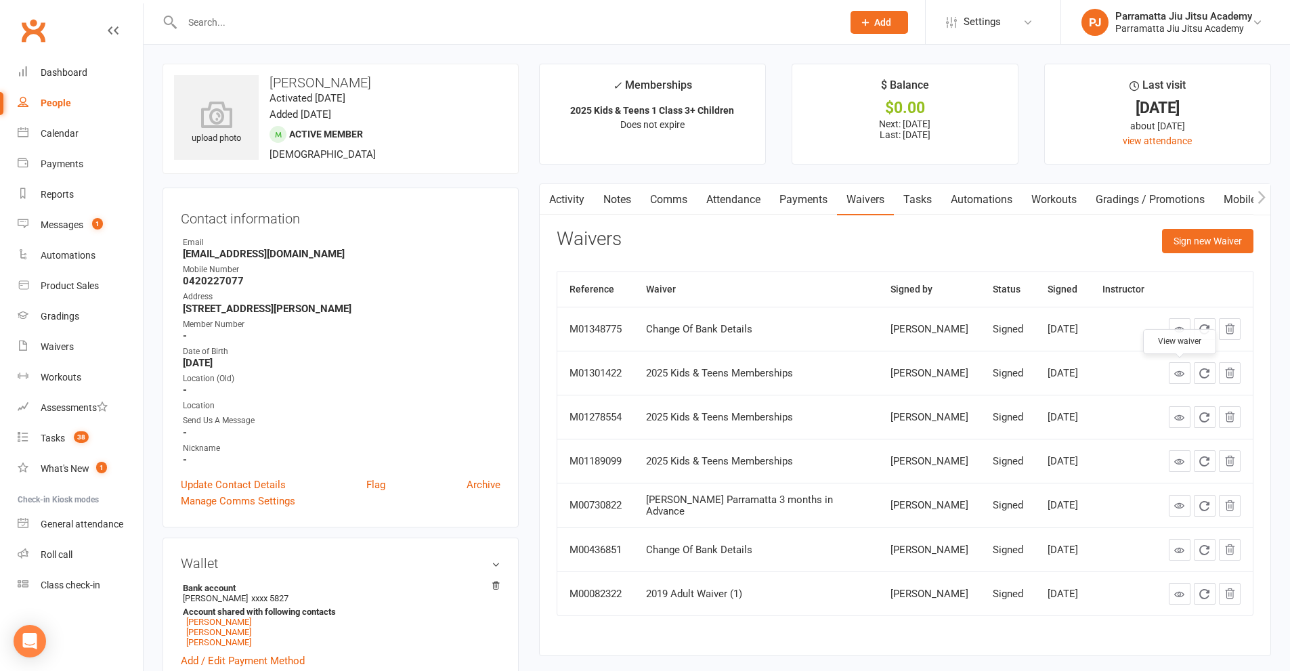
click at [1185, 373] on link at bounding box center [1180, 373] width 22 height 22
click at [61, 347] on div "Waivers" at bounding box center [57, 346] width 33 height 11
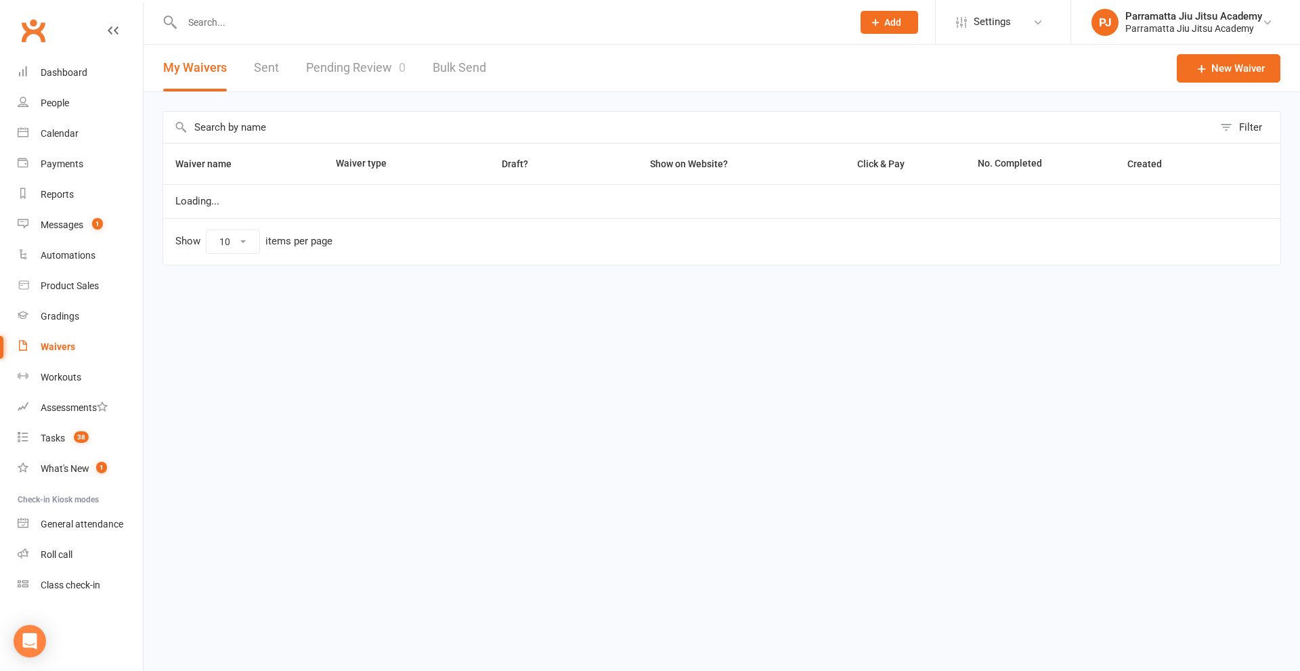
select select "100"
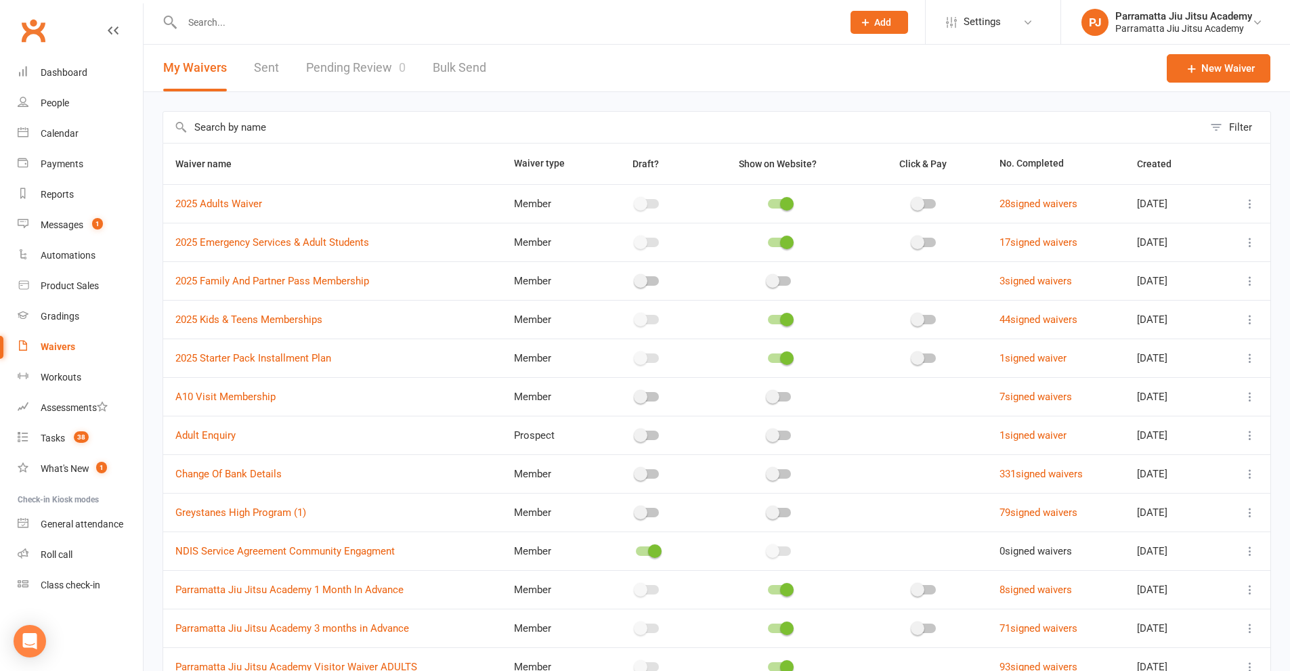
click at [1252, 202] on icon at bounding box center [1250, 204] width 14 height 14
click at [1135, 230] on link "Edit waiver" at bounding box center [1167, 230] width 159 height 27
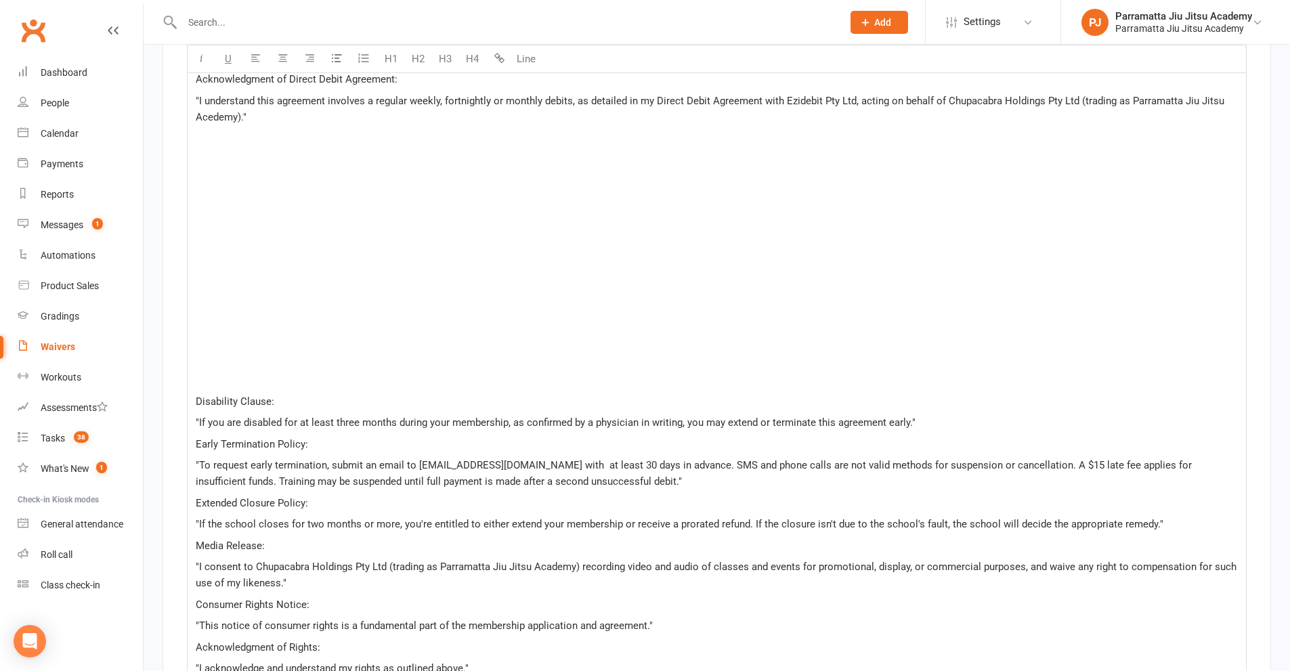
scroll to position [2437, 0]
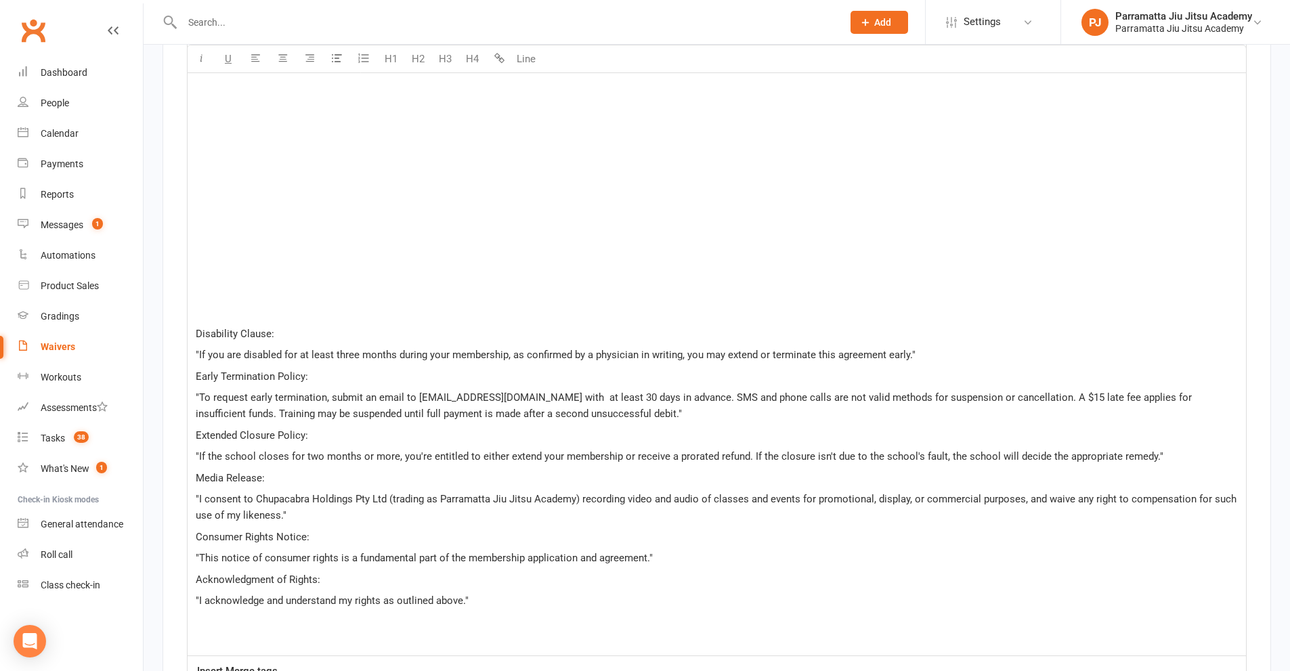
drag, startPoint x: 195, startPoint y: 393, endPoint x: 666, endPoint y: 414, distance: 471.6
click at [666, 414] on div "School Obligations: "The school commits to providing competent instructors and …" at bounding box center [717, 168] width 1058 height 976
click at [389, 427] on p "Extended Closure Policy:" at bounding box center [717, 435] width 1042 height 16
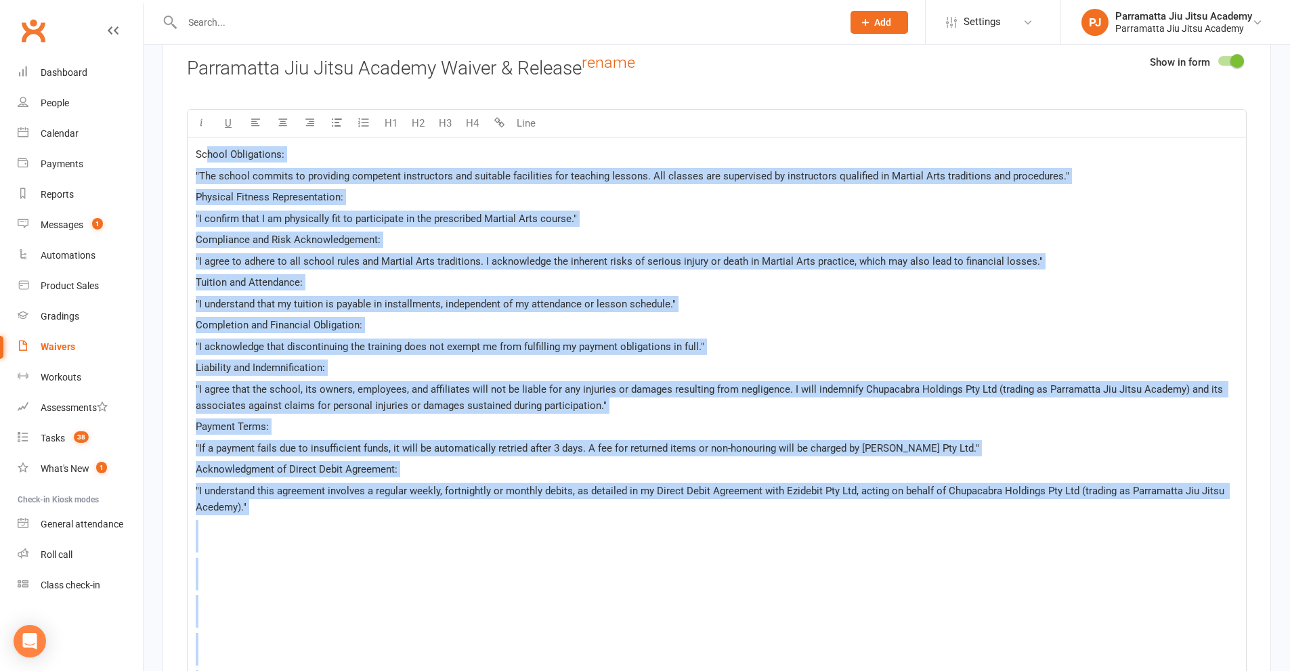
scroll to position [1963, 0]
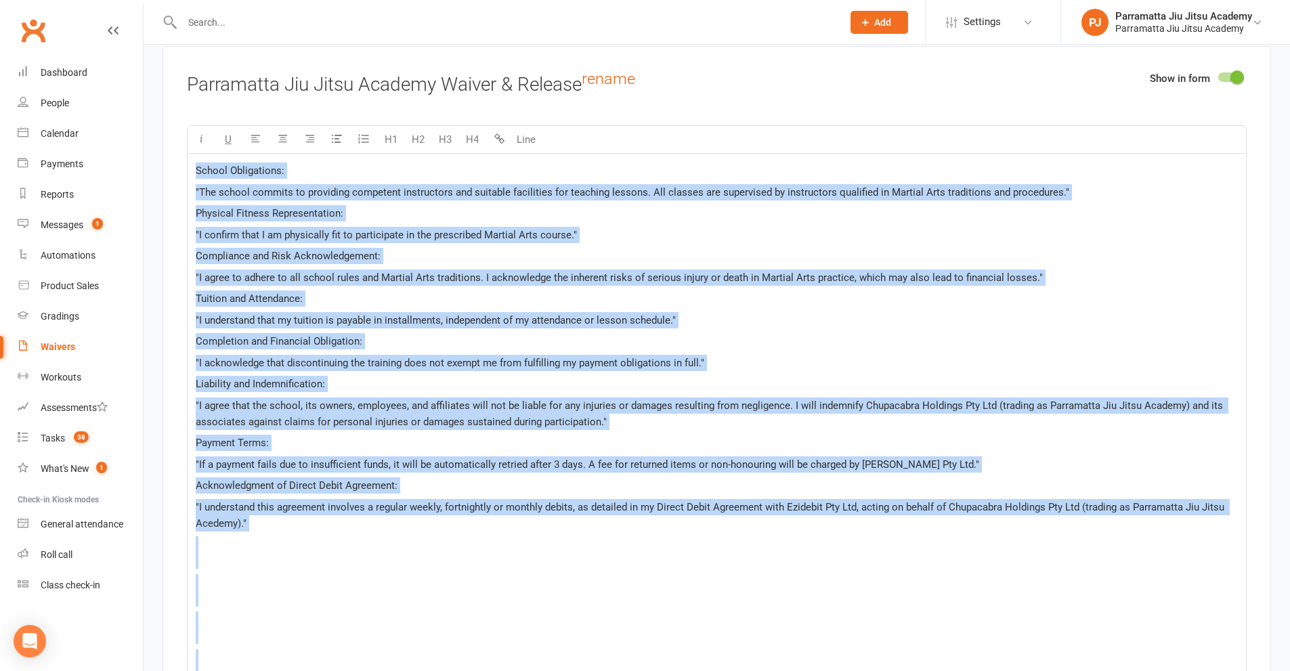
drag, startPoint x: 407, startPoint y: 591, endPoint x: 186, endPoint y: 160, distance: 484.2
click at [186, 160] on div "Show in form Parramatta Jiu Jitsu Academy Waiver & Release rename U H1 H2 H3 H4…" at bounding box center [716, 640] width 1108 height 1188
copy div "School Obligations: "The school commits to providing competent instructors and …"
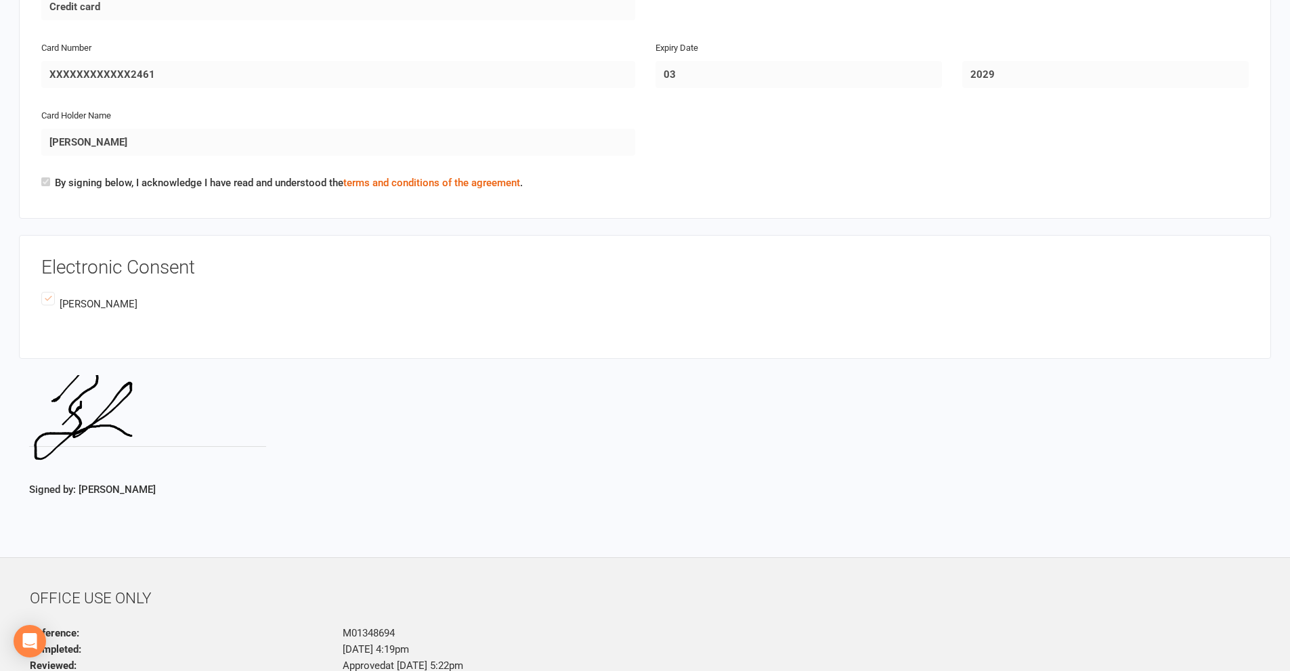
scroll to position [2295, 0]
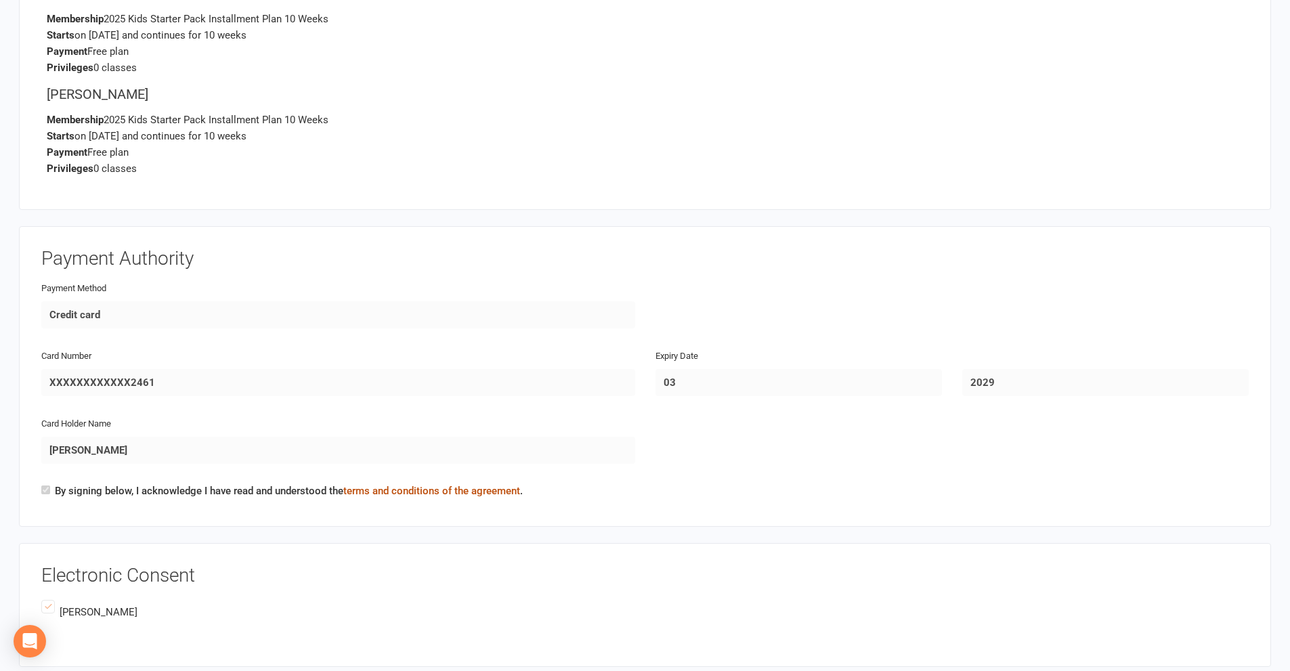
click at [445, 493] on link "terms and conditions of the agreement" at bounding box center [431, 491] width 177 height 12
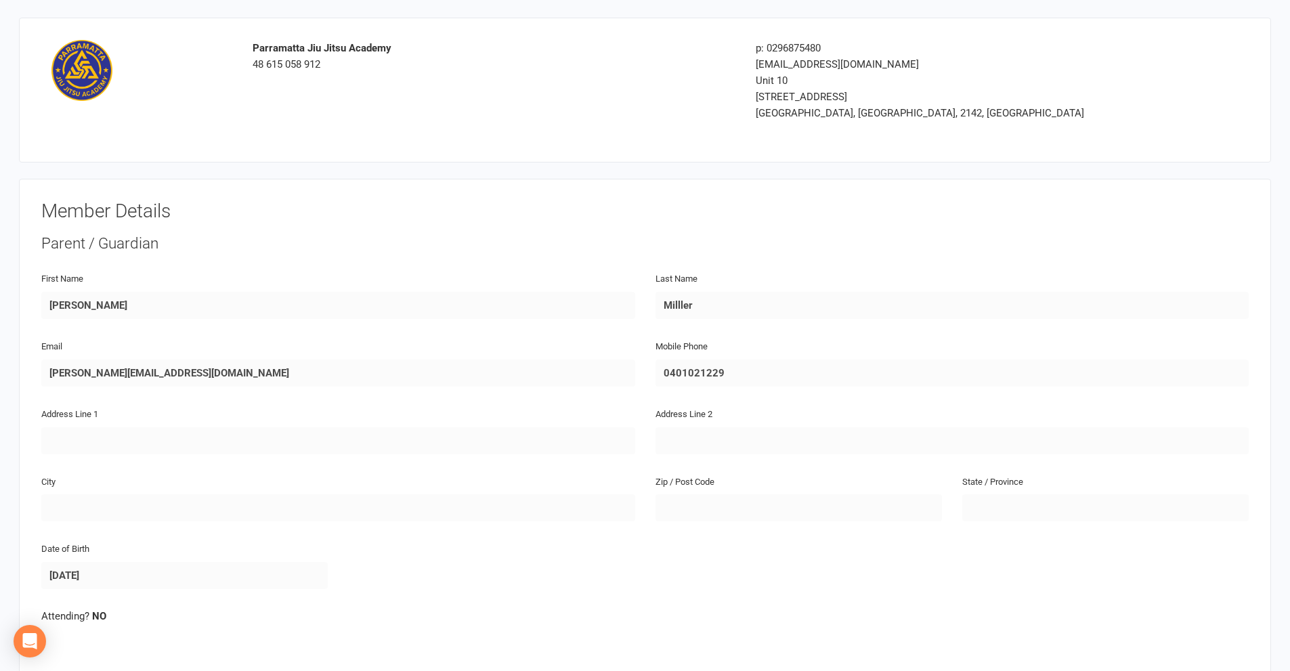
scroll to position [0, 0]
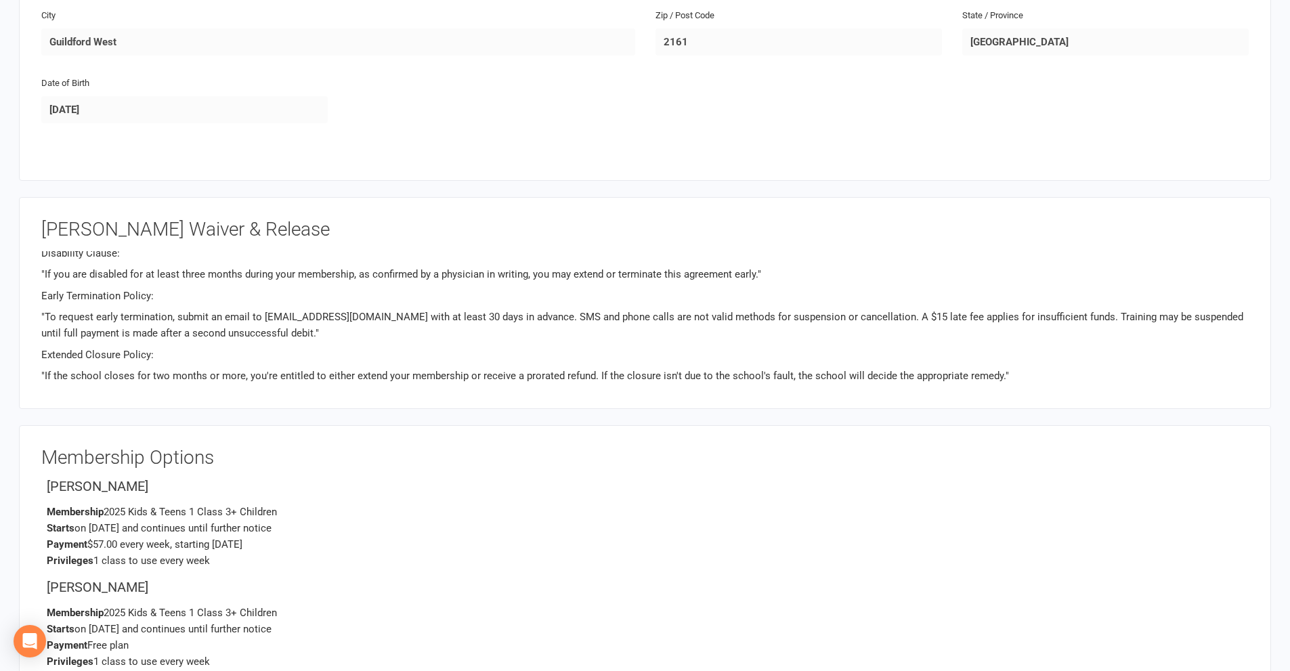
scroll to position [542, 0]
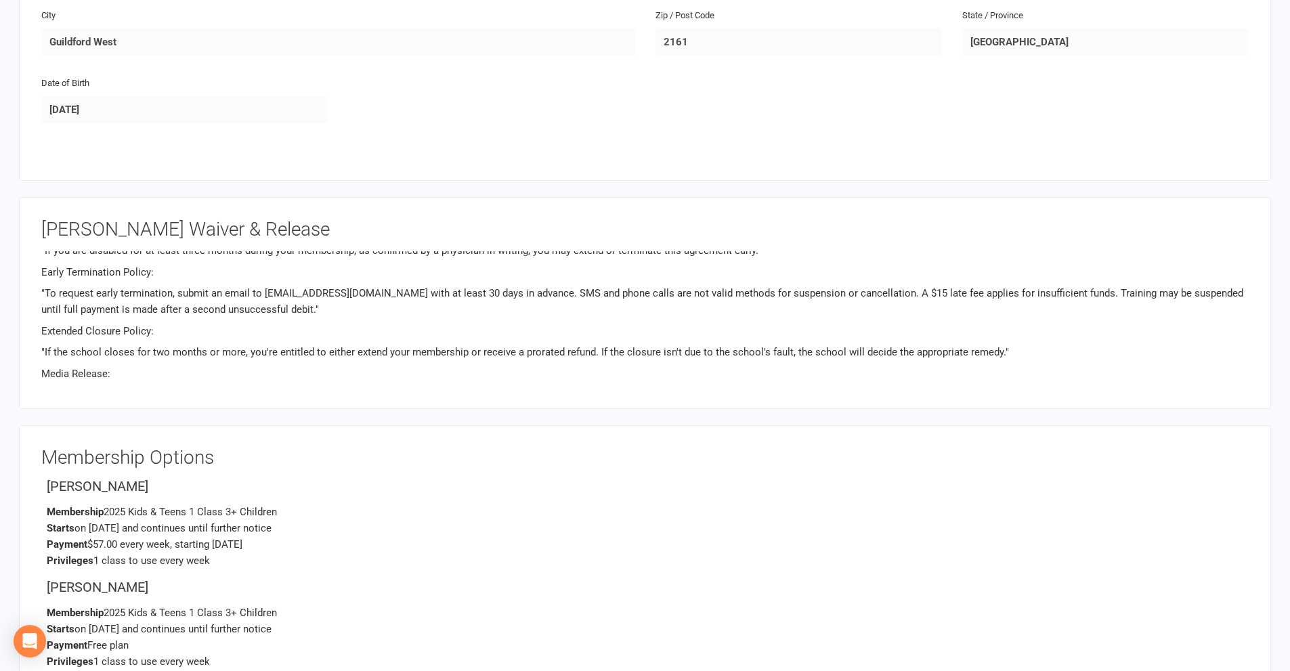
drag, startPoint x: 39, startPoint y: 288, endPoint x: 365, endPoint y: 317, distance: 326.9
click at [365, 317] on div "[PERSON_NAME] Parramatta Waiver & Release School Obligations: "The school commi…" at bounding box center [645, 303] width 1252 height 212
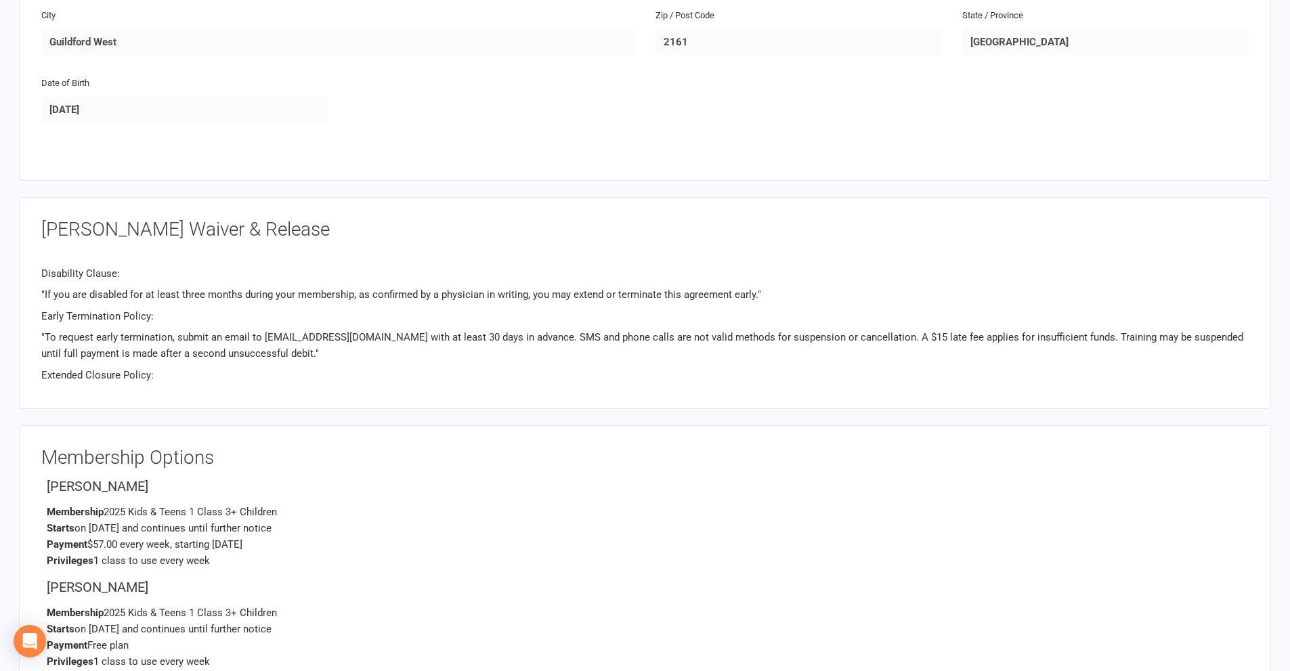
scroll to position [474, 0]
